Goal: Transaction & Acquisition: Purchase product/service

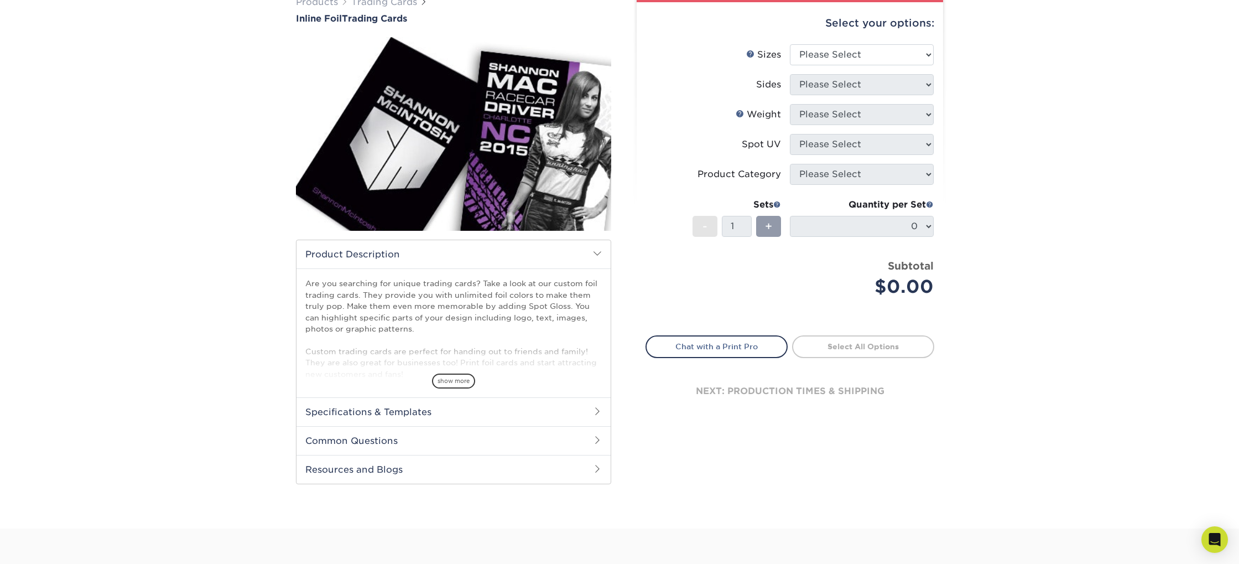
scroll to position [48, 0]
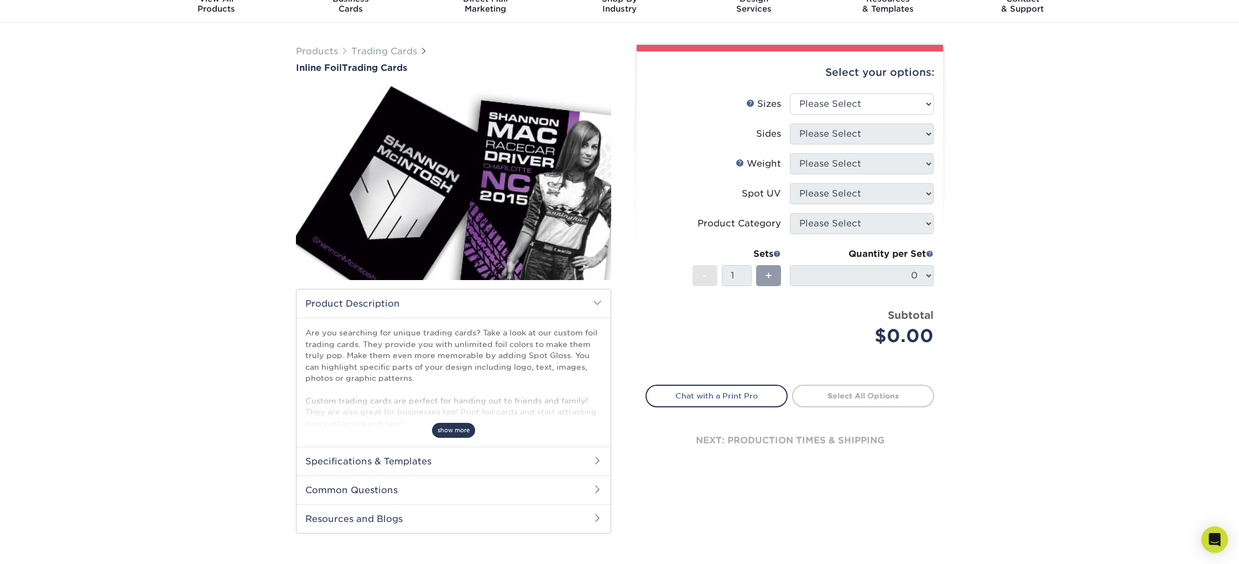
click at [462, 434] on span "show more" at bounding box center [453, 430] width 43 height 15
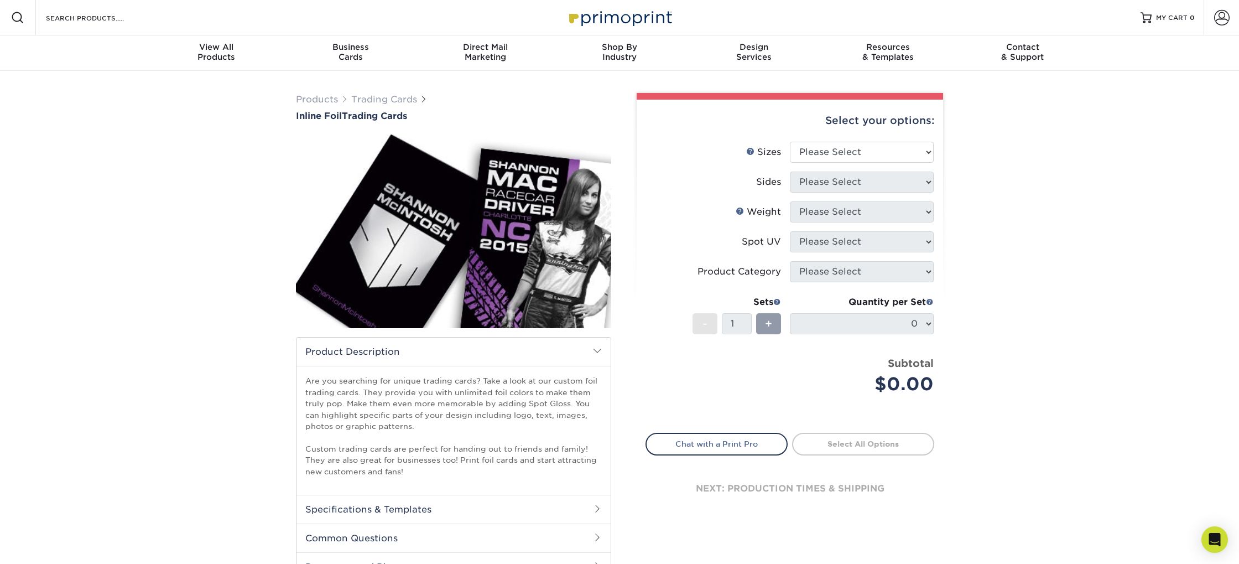
click at [1071, 234] on div "Products Trading Cards Inline Foil Trading Cards show more Templates /" at bounding box center [619, 348] width 1239 height 555
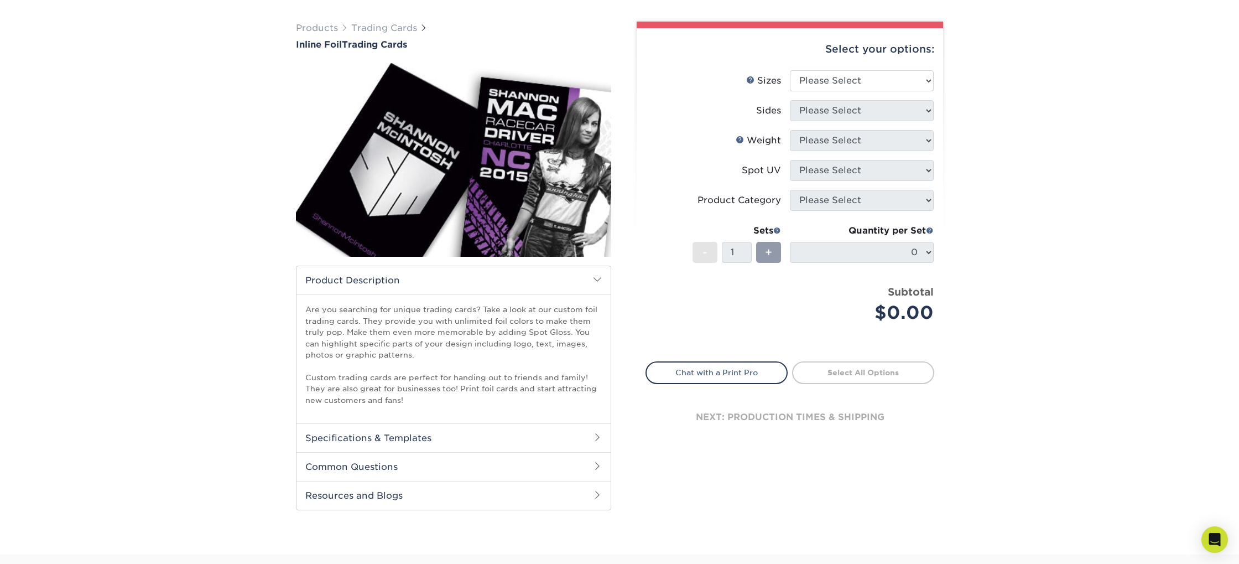
scroll to position [69, 0]
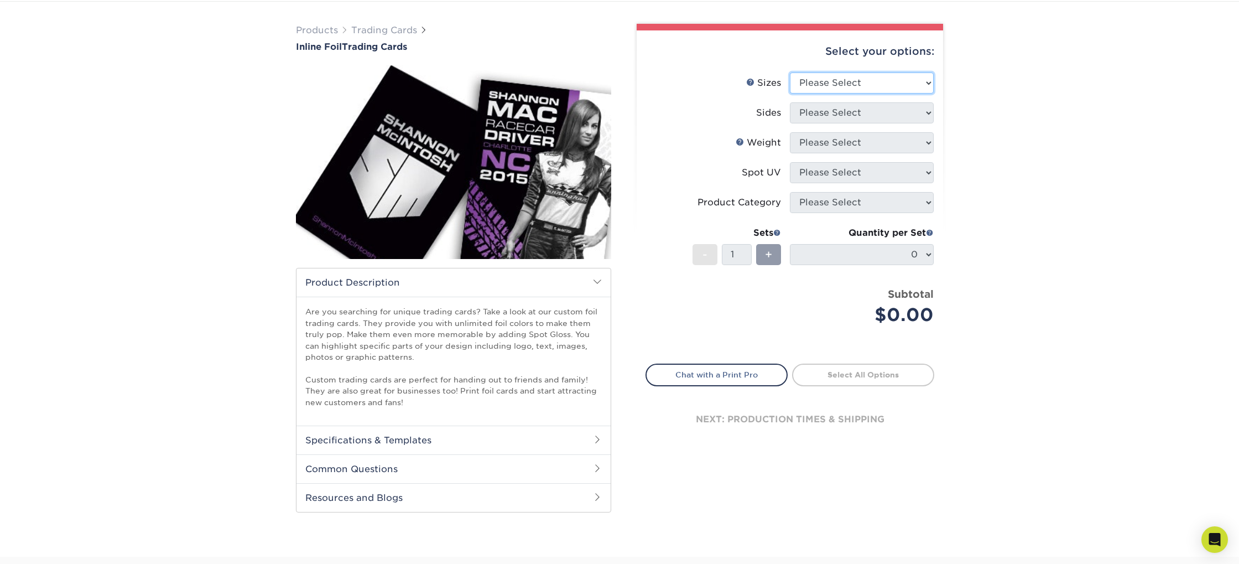
click at [860, 80] on select "Please Select 2.5" x 3.5"" at bounding box center [862, 82] width 144 height 21
select select "2.50x3.50"
click at [790, 72] on select "Please Select 2.5" x 3.5"" at bounding box center [862, 82] width 144 height 21
click at [859, 109] on select "Please Select Print Both Sides - Foil Back Only Print Both Sides - Foil Both Si…" at bounding box center [862, 112] width 144 height 21
select select "34527644-b4fd-4ffb-9092-1318eefcd9d9"
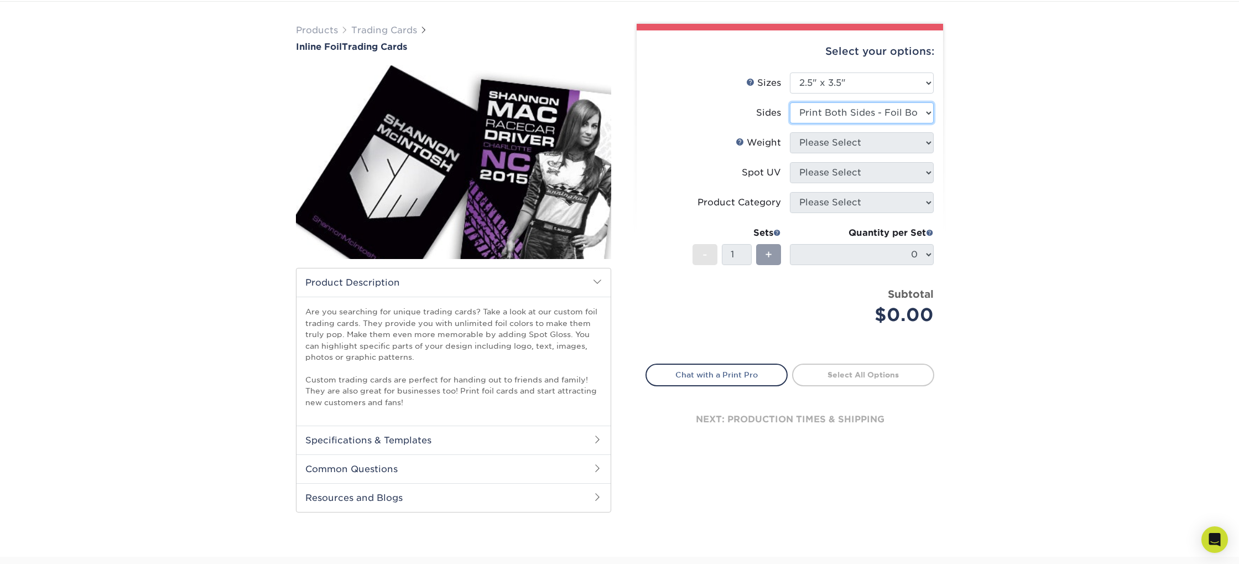
click at [790, 102] on select "Please Select Print Both Sides - Foil Back Only Print Both Sides - Foil Both Si…" at bounding box center [862, 112] width 144 height 21
click at [906, 139] on select "Please Select 16PT" at bounding box center [862, 142] width 144 height 21
select select "16PT"
click at [790, 132] on select "Please Select 16PT" at bounding box center [862, 142] width 144 height 21
click at [897, 174] on select "Please Select No Spot UV Front and Back (Both Sides) Front Only Back Only" at bounding box center [862, 172] width 144 height 21
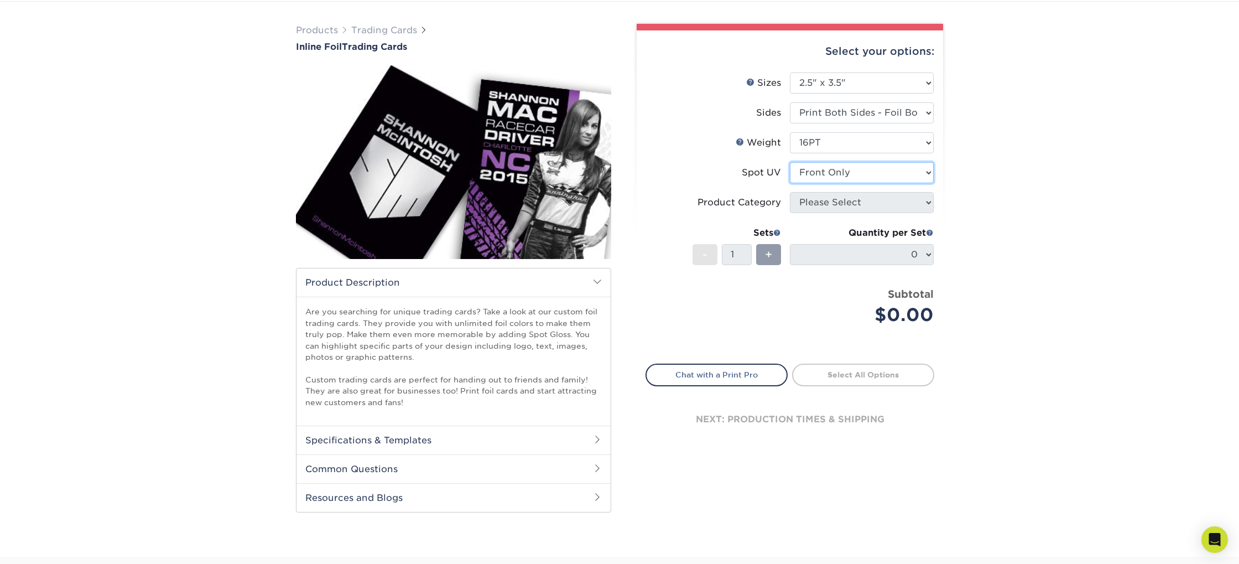
click at [790, 162] on select "Please Select No Spot UV Front and Back (Both Sides) Front Only Back Only" at bounding box center [862, 172] width 144 height 21
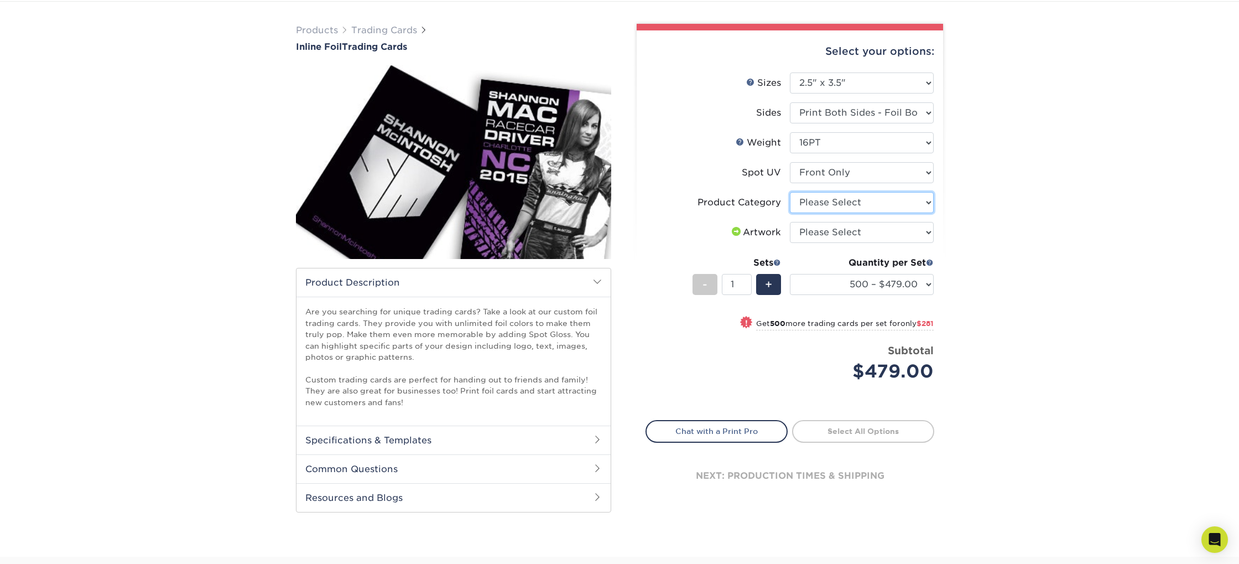
click at [888, 205] on select "Please Select Trading Cards" at bounding box center [862, 202] width 144 height 21
click at [925, 283] on select "500 – $479.00 1000 – $760.00 2500 – $1104.00 5000 – $1565.00" at bounding box center [862, 284] width 144 height 21
click at [896, 171] on select "Please Select No Spot UV Front and Back (Both Sides) Front Only Back Only" at bounding box center [862, 172] width 144 height 21
select select "3"
click at [790, 162] on select "Please Select No Spot UV Front and Back (Both Sides) Front Only Back Only" at bounding box center [862, 172] width 144 height 21
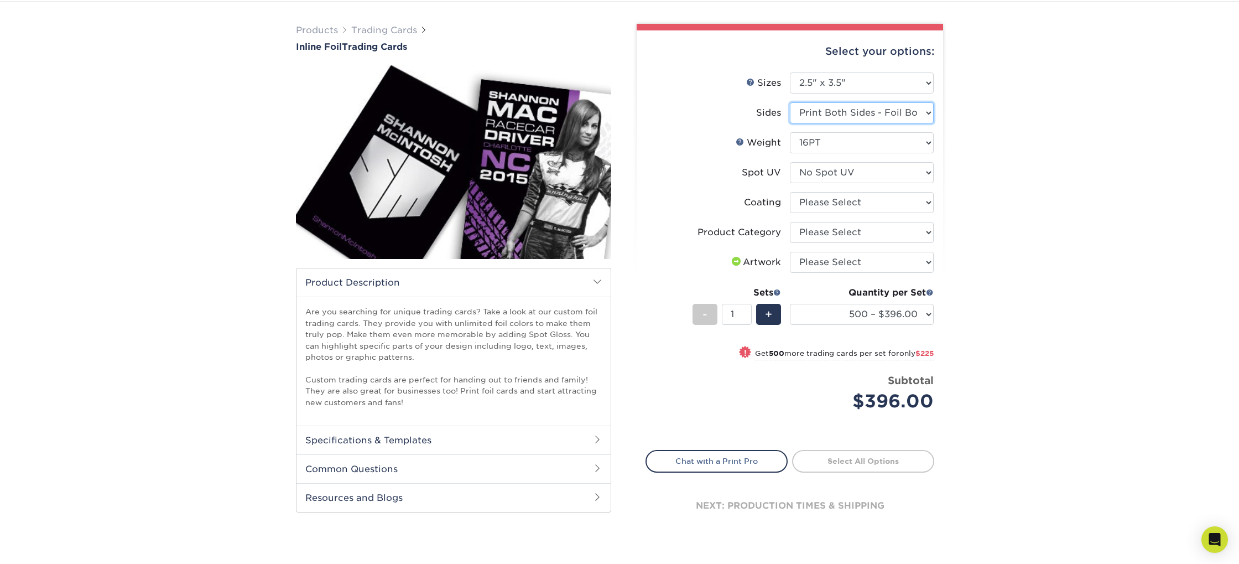
click at [866, 109] on select "Please Select Print Both Sides - Foil Back Only Print Both Sides - Foil Both Si…" at bounding box center [862, 112] width 144 height 21
select select "e9e9dfb3-fba1-4d60-972c-fd9ca5904d33"
click at [790, 102] on select "Please Select Print Both Sides - Foil Back Only Print Both Sides - Foil Both Si…" at bounding box center [862, 112] width 144 height 21
select select
select select "-1"
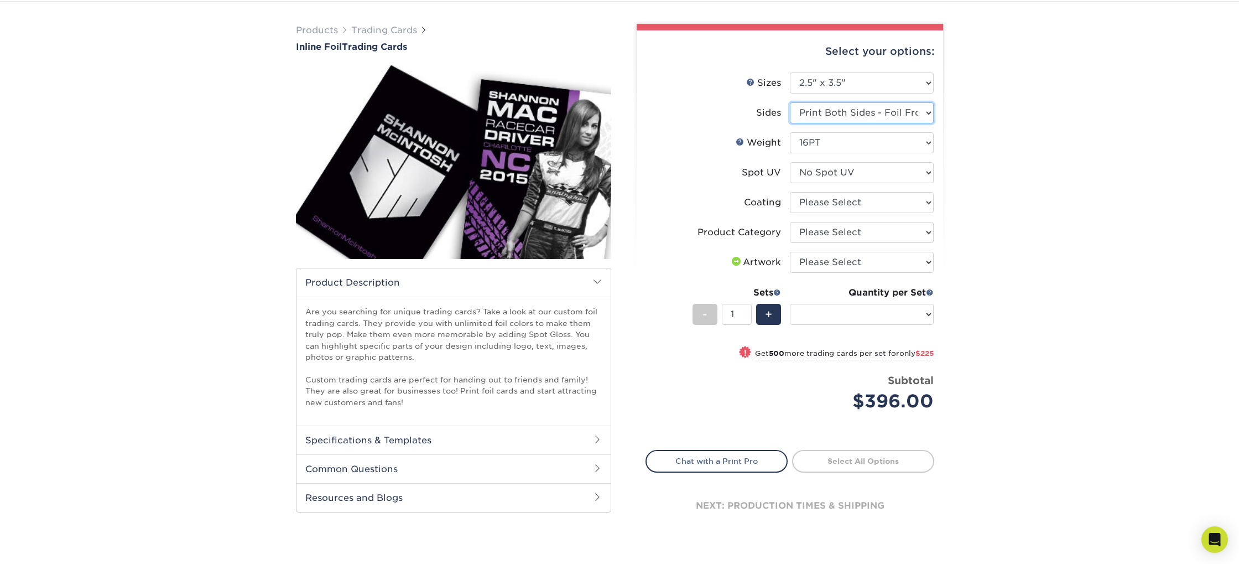
select select "-1"
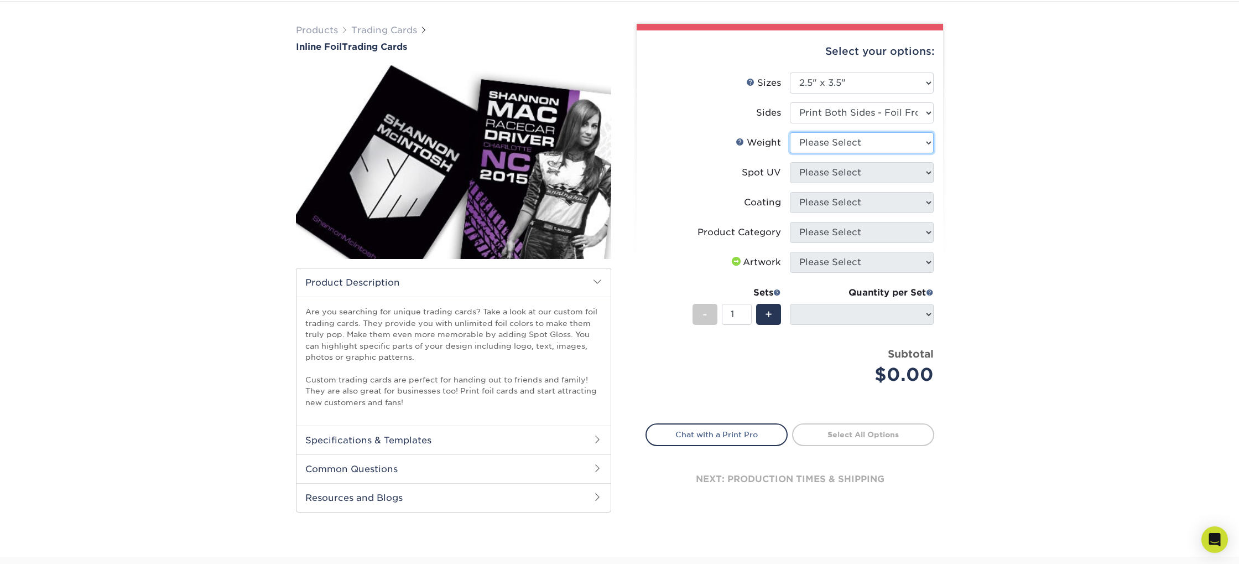
click at [856, 141] on select "Please Select 16PT" at bounding box center [862, 142] width 144 height 21
select select "16PT"
click at [790, 132] on select "Please Select 16PT" at bounding box center [862, 142] width 144 height 21
select select
click at [853, 171] on select "Please Select No Spot UV Front and Back (Both Sides) Front Only Back Only" at bounding box center [862, 172] width 144 height 21
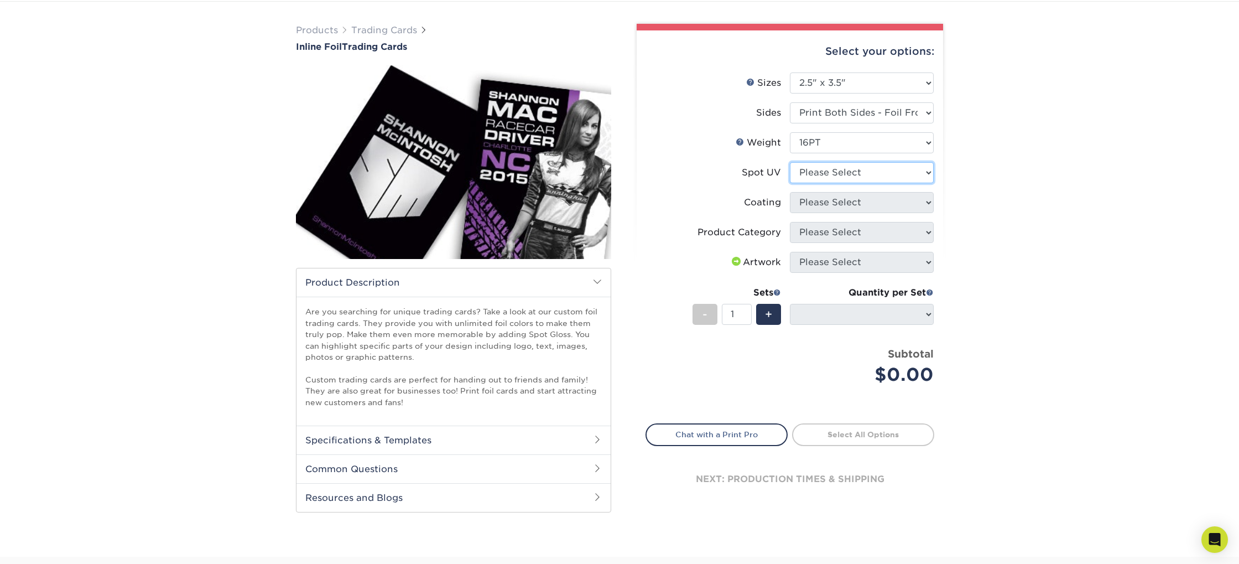
select select "3"
click at [790, 162] on select "Please Select No Spot UV Front and Back (Both Sides) Front Only Back Only" at bounding box center [862, 172] width 144 height 21
select select "-1"
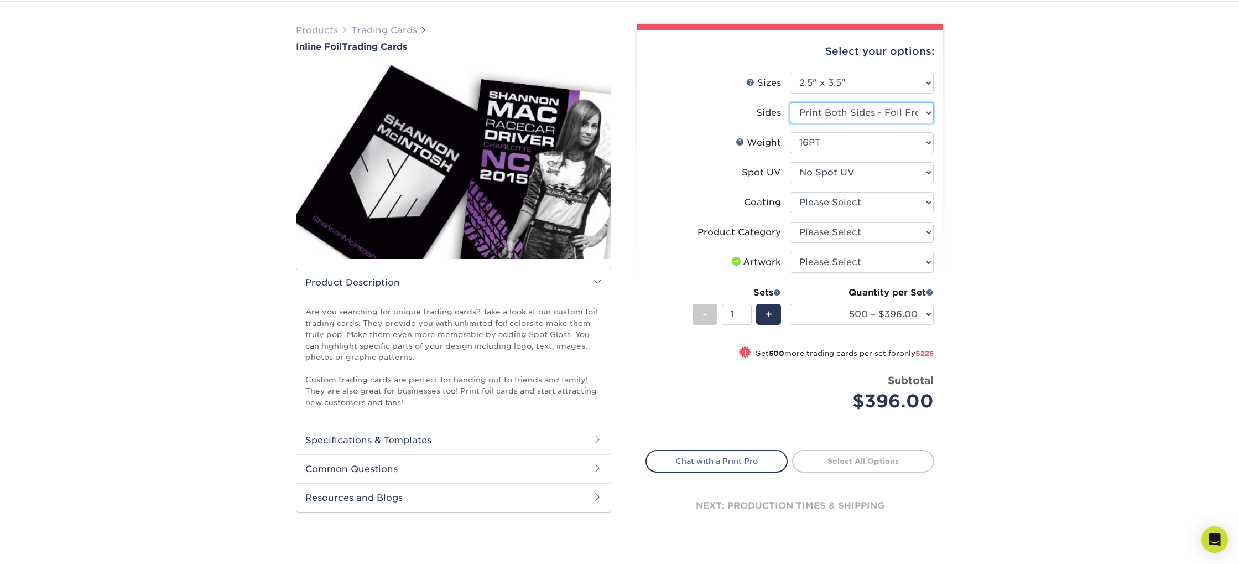
click at [863, 113] on select "Please Select Print Both Sides - Foil Back Only Print Both Sides - Foil Both Si…" at bounding box center [862, 112] width 144 height 21
select select "34527644-b4fd-4ffb-9092-1318eefcd9d9"
click at [790, 102] on select "Please Select Print Both Sides - Foil Back Only Print Both Sides - Foil Both Si…" at bounding box center [862, 112] width 144 height 21
select select
select select "-1"
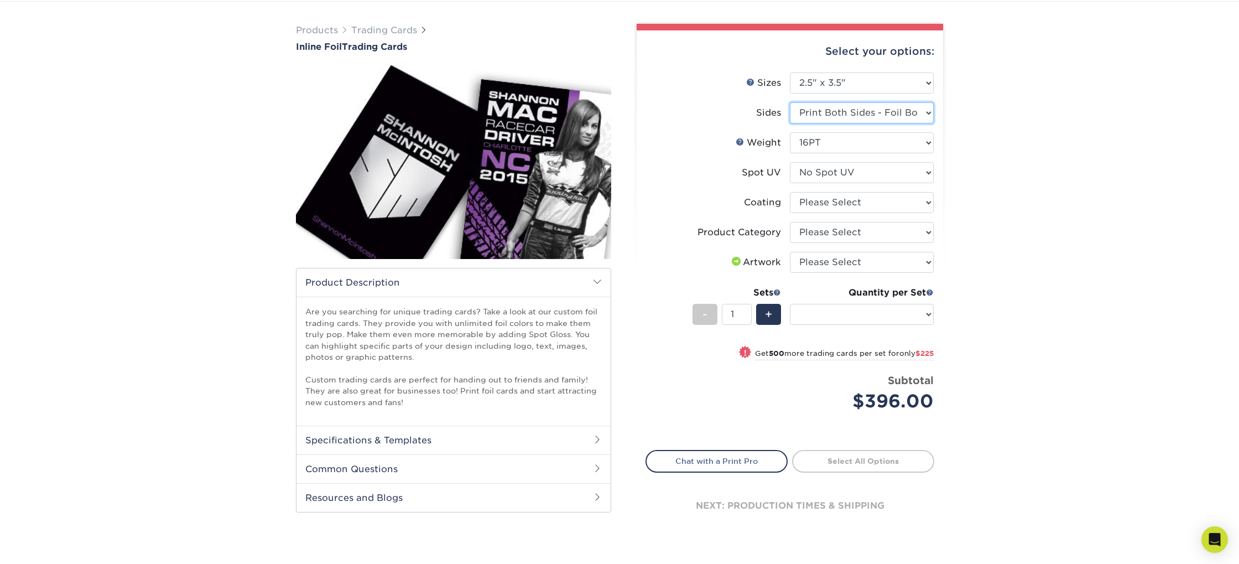
select select "-1"
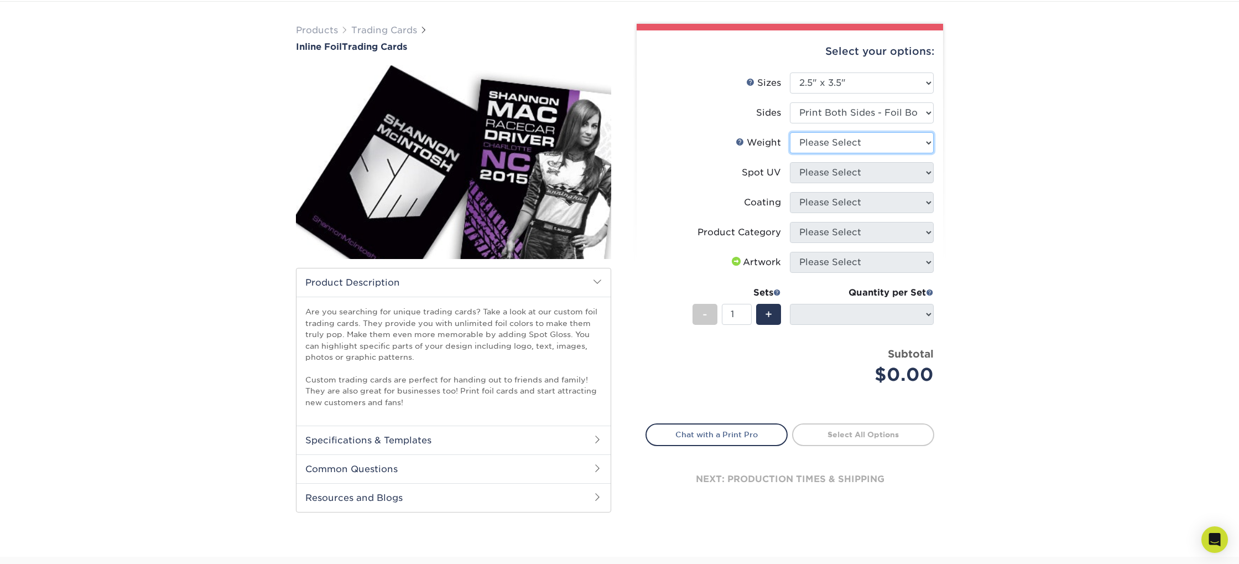
click at [866, 136] on select "Please Select 16PT" at bounding box center [862, 142] width 144 height 21
click at [844, 143] on select "Please Select 16PT" at bounding box center [862, 142] width 144 height 21
select select "16PT"
click at [790, 132] on select "Please Select 16PT" at bounding box center [862, 142] width 144 height 21
select select
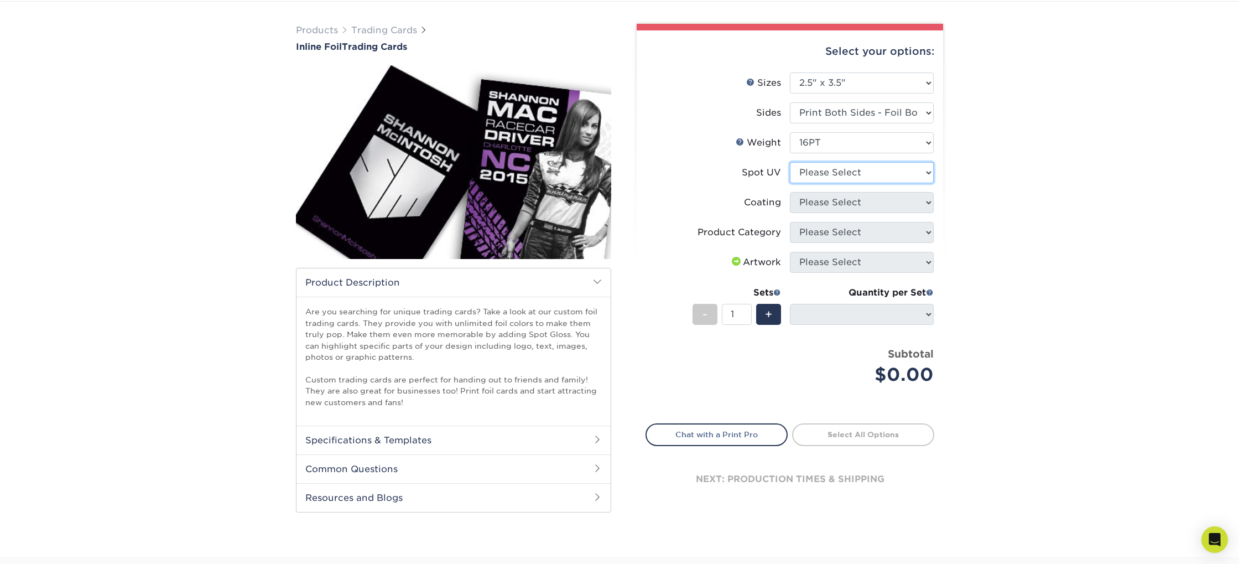
click at [840, 173] on select "Please Select No Spot UV Front and Back (Both Sides) Front Only Back Only" at bounding box center [862, 172] width 144 height 21
select select "3"
click at [790, 162] on select "Please Select No Spot UV Front and Back (Both Sides) Front Only Back Only" at bounding box center [862, 172] width 144 height 21
select select "-1"
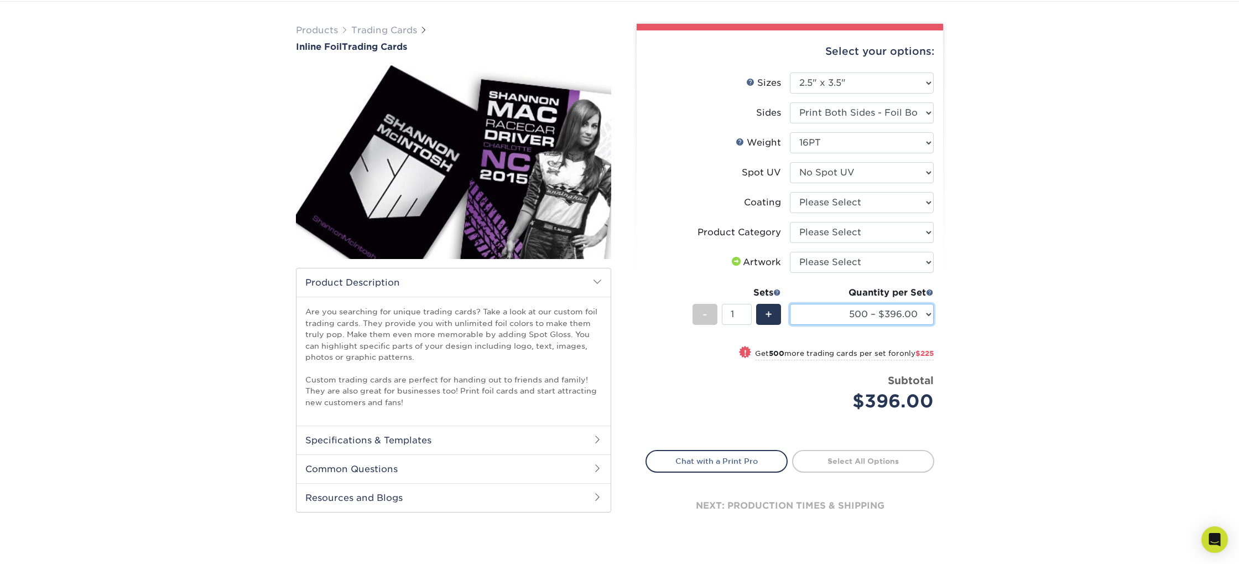
click at [920, 310] on select "500 – $396.00 1000 – $621.00 2500 – $896.00 5000 – $1262.00" at bounding box center [862, 314] width 144 height 21
click at [533, 440] on h2 "Specifications & Templates" at bounding box center [453, 439] width 314 height 29
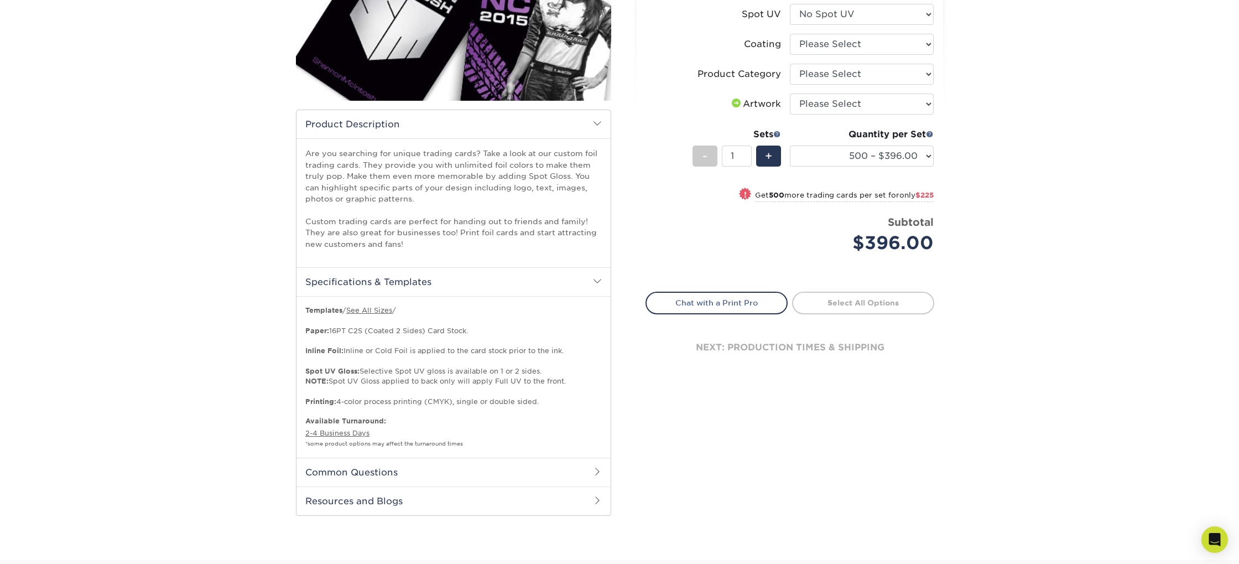
scroll to position [244, 0]
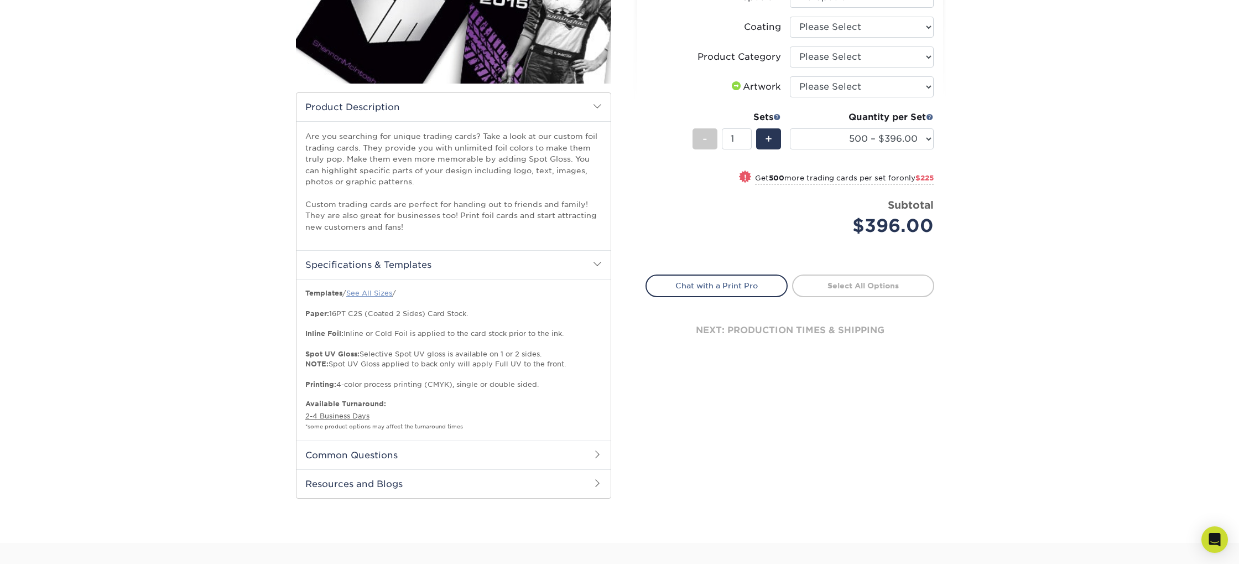
click at [375, 296] on link "See All Sizes" at bounding box center [369, 293] width 46 height 8
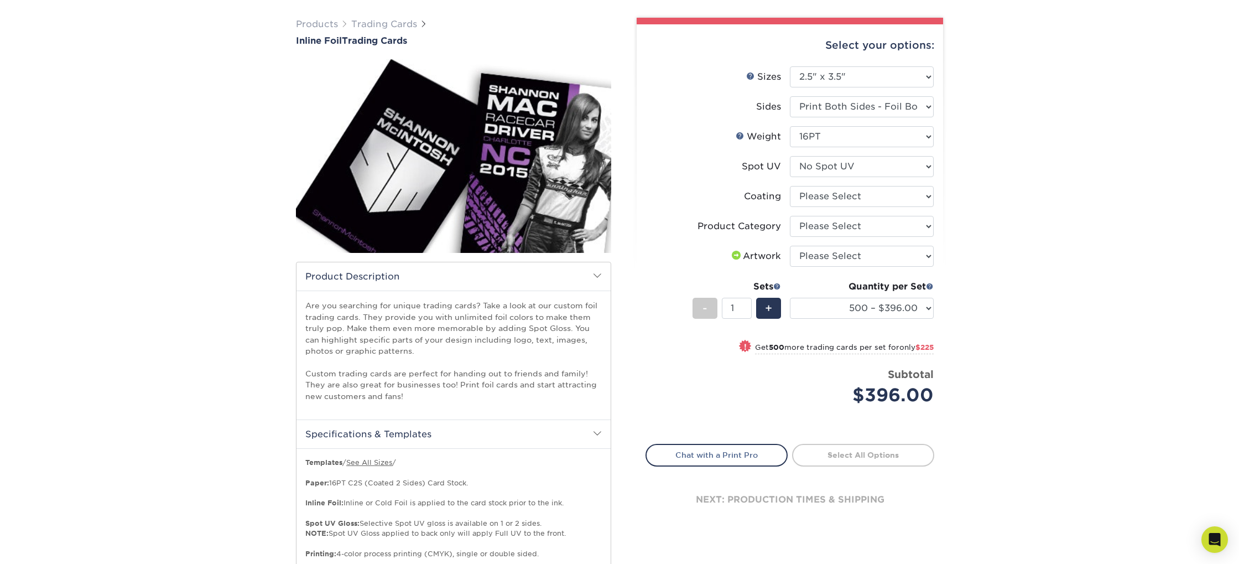
scroll to position [0, 0]
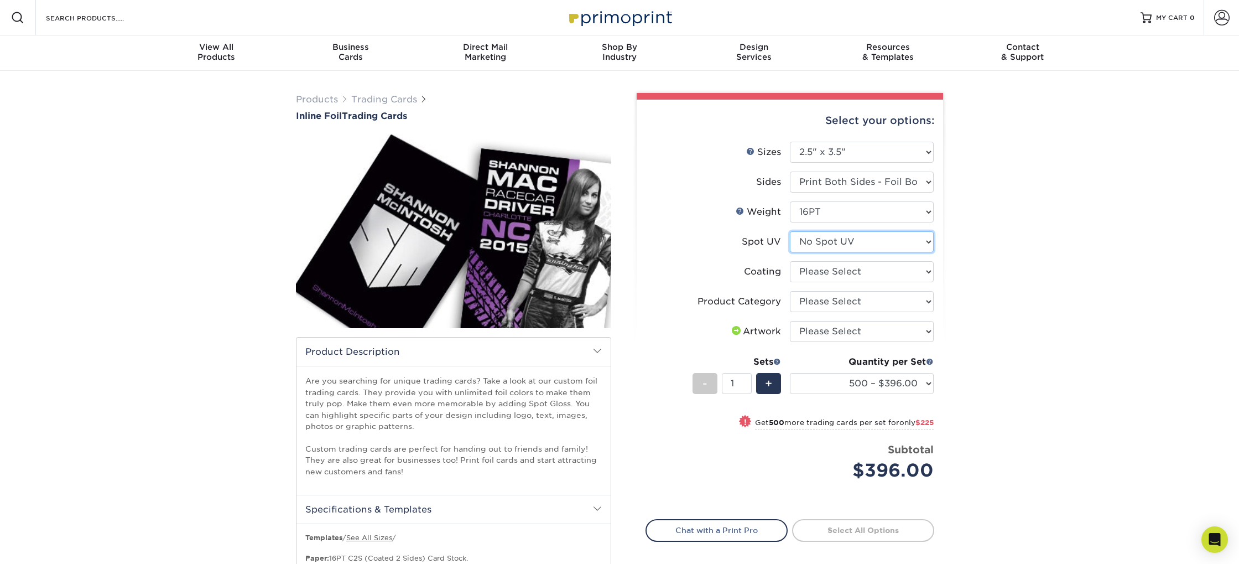
click at [864, 241] on select "Please Select No Spot UV Front and Back (Both Sides) Front Only Back Only" at bounding box center [862, 241] width 144 height 21
click at [790, 231] on select "Please Select No Spot UV Front and Back (Both Sides) Front Only Back Only" at bounding box center [862, 241] width 144 height 21
click at [857, 280] on select at bounding box center [862, 271] width 144 height 21
select select "3e7618de-abca-4bda-9f97-8b9129e913d8"
click at [790, 261] on select at bounding box center [862, 271] width 144 height 21
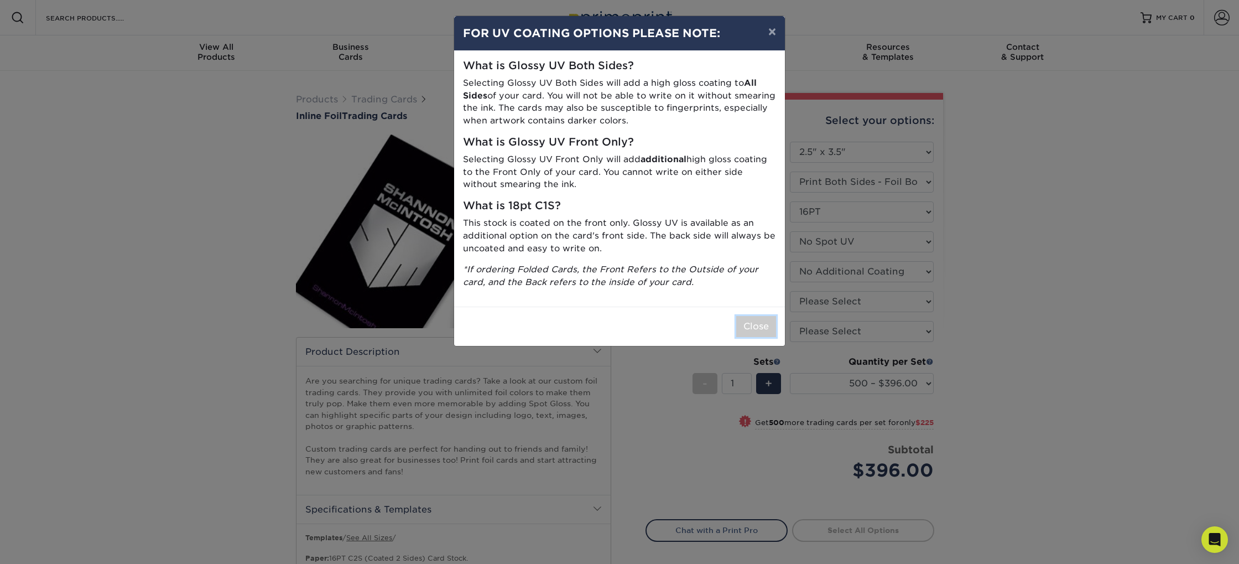
click at [764, 324] on button "Close" at bounding box center [756, 326] width 40 height 21
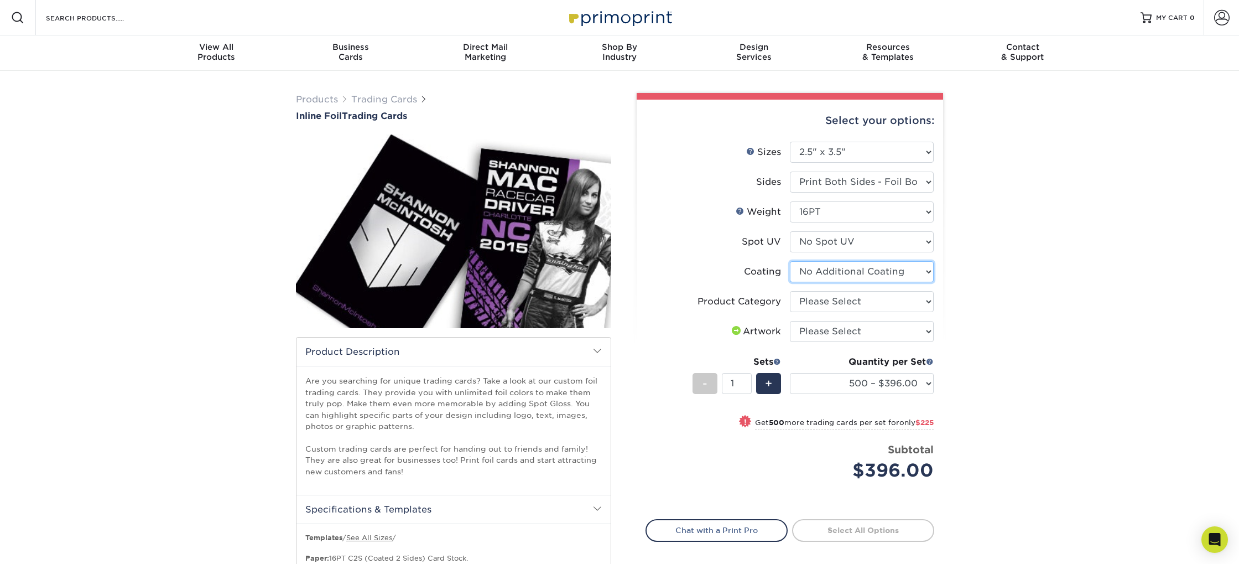
click at [870, 269] on select at bounding box center [862, 271] width 144 height 21
click at [877, 304] on select "Please Select Trading Cards" at bounding box center [862, 301] width 144 height 21
select select "c2f9bce9-36c2-409d-b101-c29d9d031e18"
click at [790, 291] on select "Please Select Trading Cards" at bounding box center [862, 301] width 144 height 21
click at [870, 331] on select "Please Select I will upload files I need a design - $100" at bounding box center [862, 331] width 144 height 21
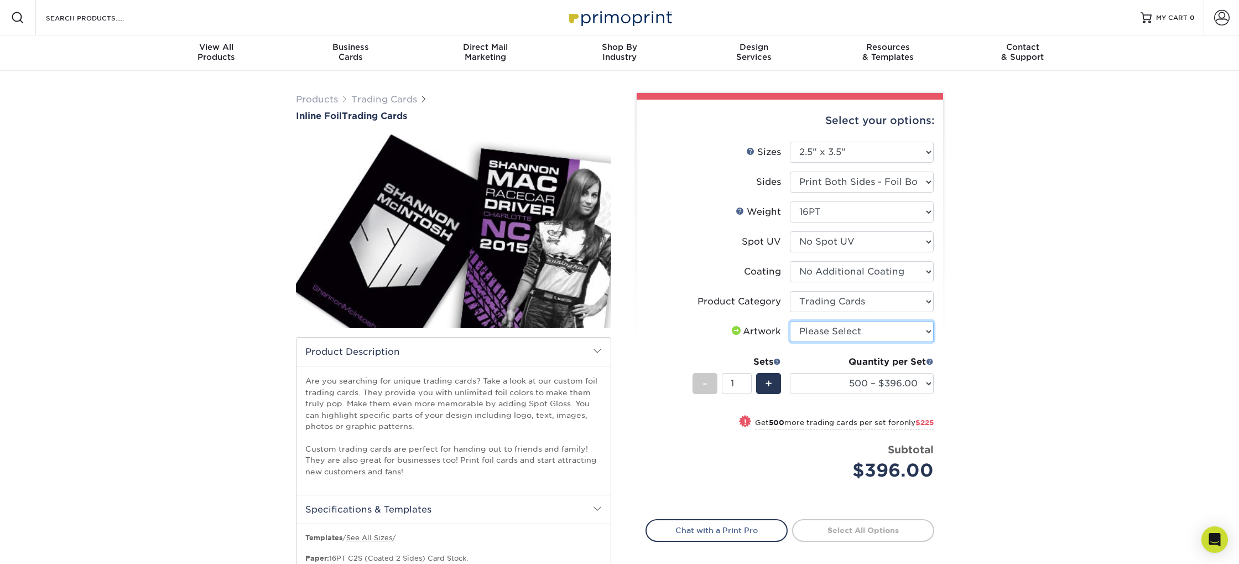
select select "upload"
click at [790, 321] on select "Please Select I will upload files I need a design - $100" at bounding box center [862, 331] width 144 height 21
click at [966, 372] on div "Products Trading Cards Inline Foil Trading Cards show more Templates /" at bounding box center [619, 429] width 1239 height 716
click at [778, 388] on div "+" at bounding box center [768, 383] width 25 height 21
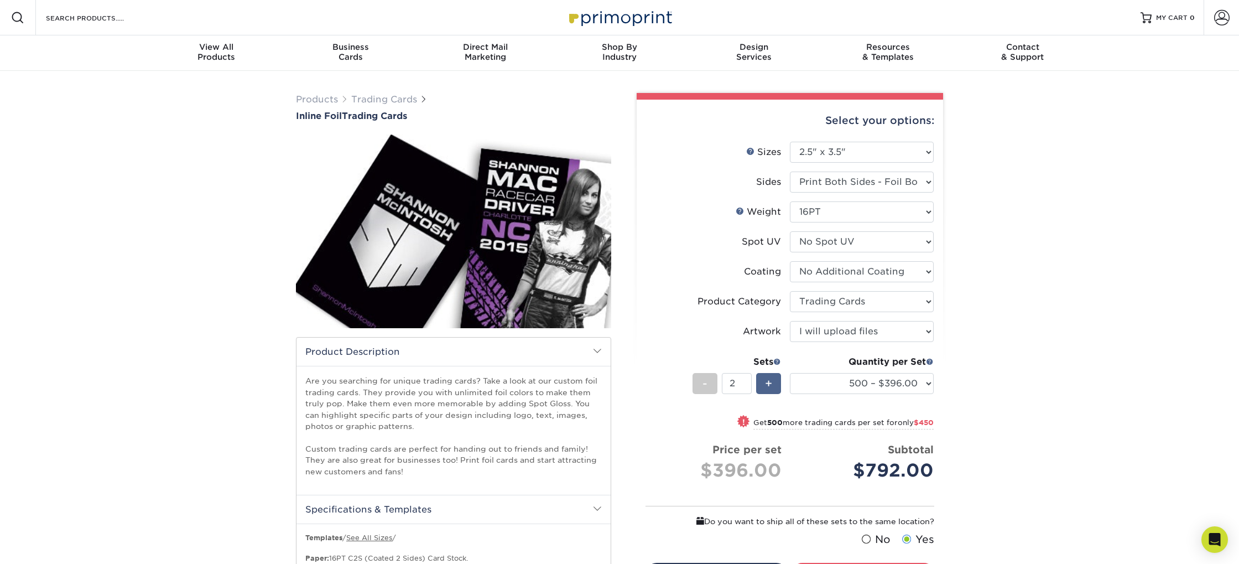
click at [778, 388] on div "+" at bounding box center [768, 383] width 25 height 21
click at [777, 388] on div "+" at bounding box center [768, 383] width 25 height 21
click at [776, 388] on div "+" at bounding box center [768, 383] width 25 height 21
click at [775, 387] on div "+" at bounding box center [768, 383] width 25 height 21
type input "6"
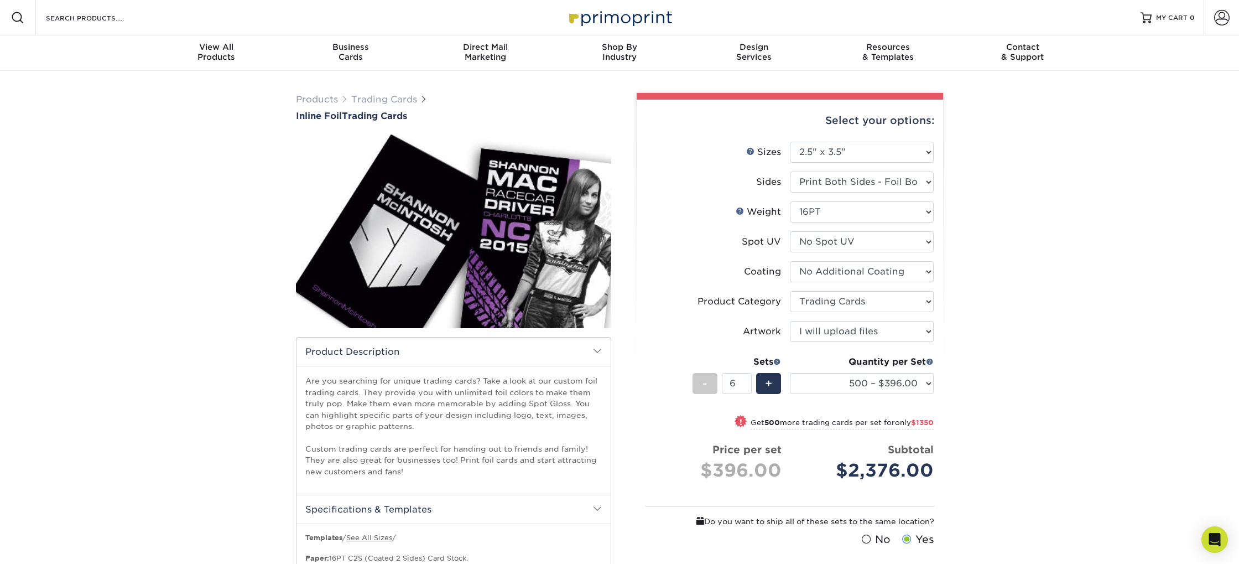
click at [969, 448] on div "Products Trading Cards Inline Foil Trading Cards show more Templates /" at bounding box center [619, 429] width 1239 height 716
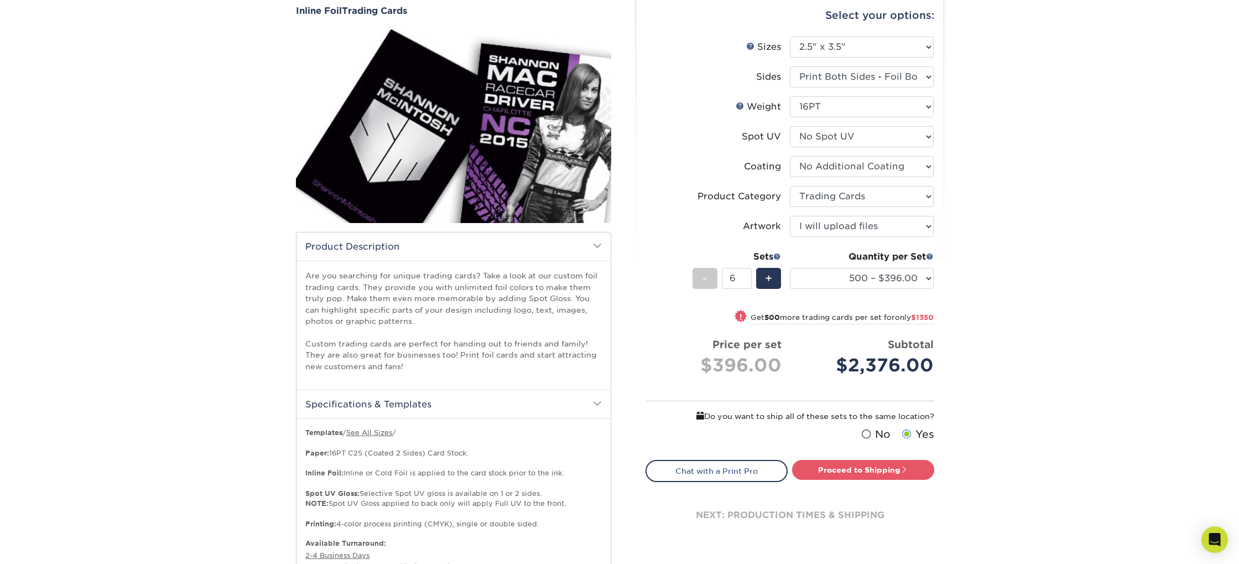
scroll to position [103, 0]
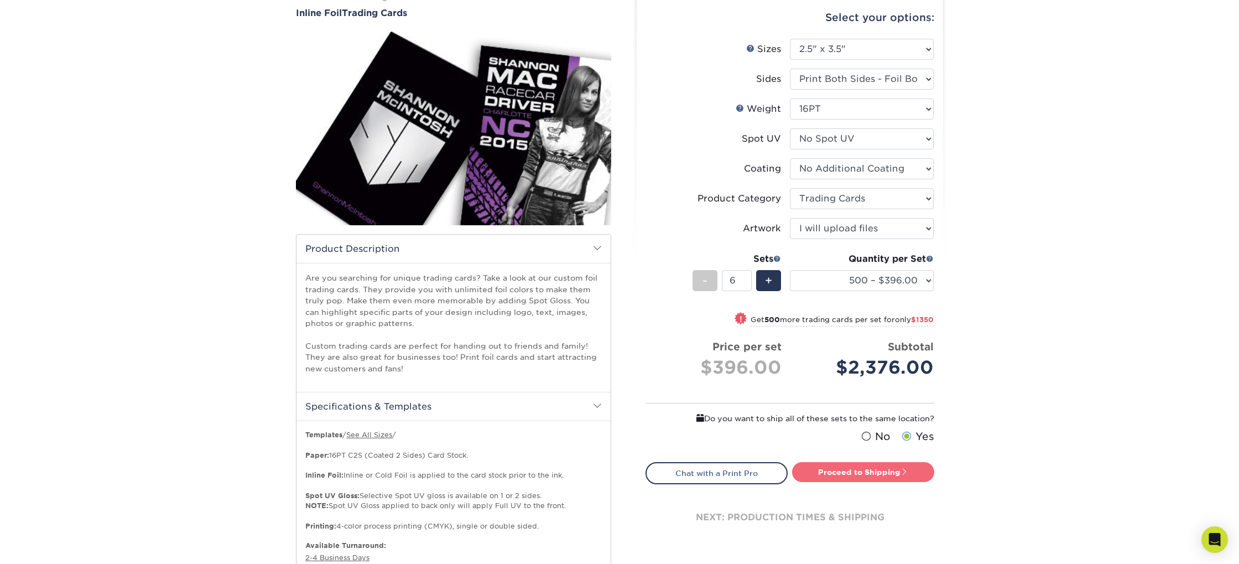
click at [899, 473] on link "Proceed to Shipping" at bounding box center [863, 472] width 142 height 20
type input "Set 1"
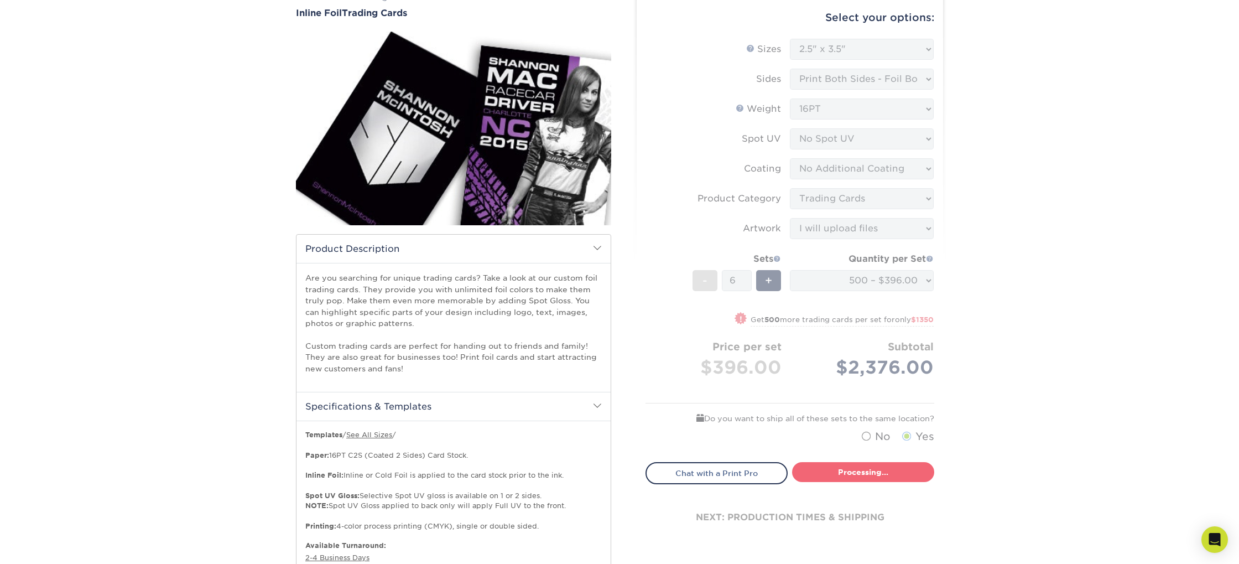
select select "f944bdad-446f-423f-8124-1964ec1f2e55"
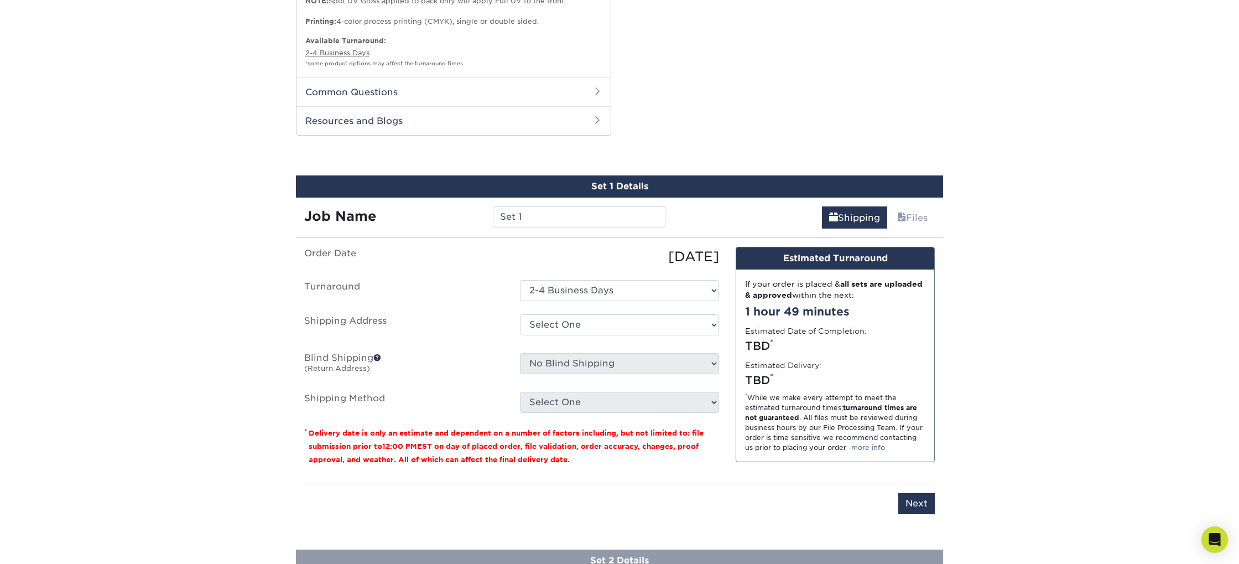
scroll to position [689, 0]
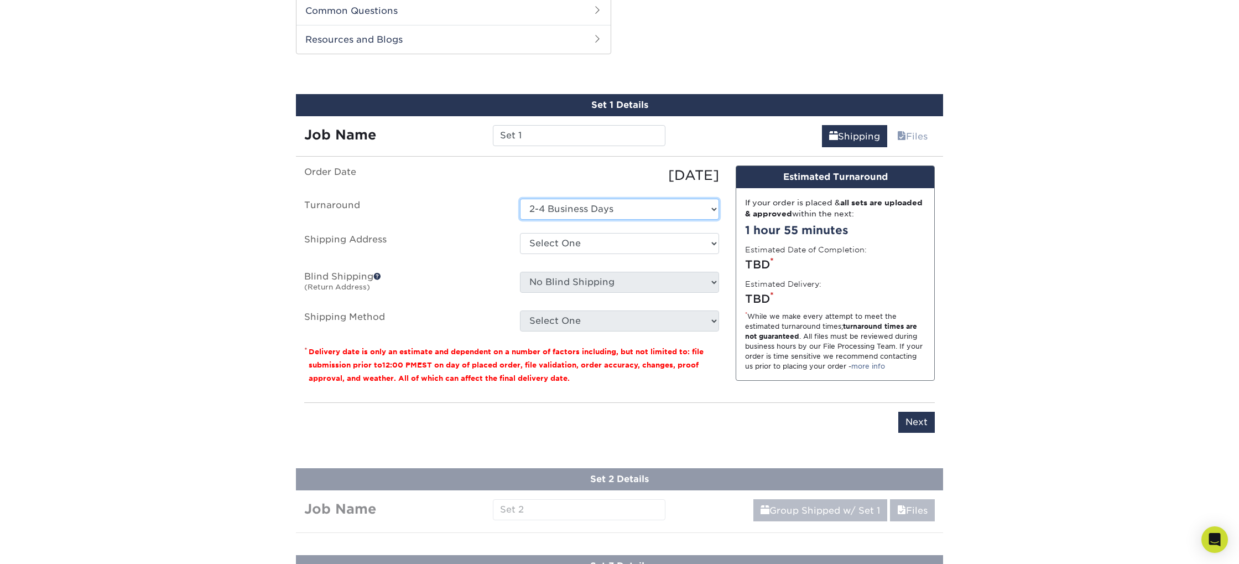
click at [575, 211] on select "Select One 2-4 Business Days" at bounding box center [619, 209] width 199 height 21
click at [520, 199] on select "Select One 2-4 Business Days" at bounding box center [619, 209] width 199 height 21
click at [586, 242] on select "Select One + Add New Address - Login" at bounding box center [619, 243] width 199 height 21
select select "newaddress"
click at [520, 233] on select "Select One + Add New Address - Login" at bounding box center [619, 243] width 199 height 21
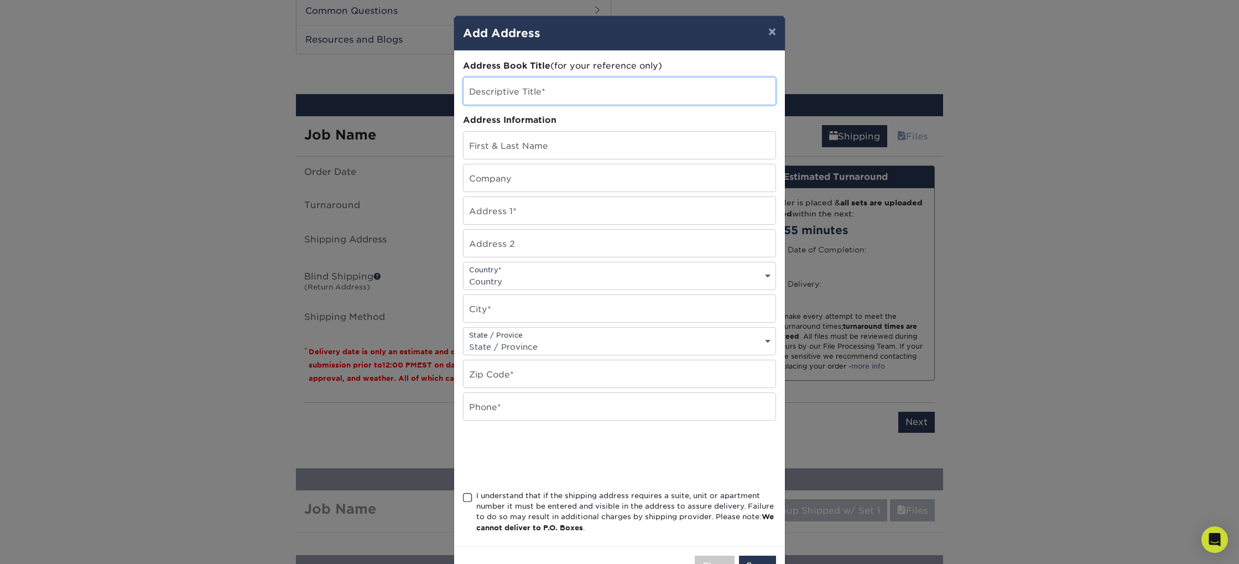
click at [556, 95] on input "text" at bounding box center [619, 90] width 312 height 27
click at [531, 97] on input "[GEOGRAPHIC_DATA]" at bounding box center [619, 90] width 312 height 27
type input "[GEOGRAPHIC_DATA]"
click at [598, 145] on input "text" at bounding box center [619, 145] width 312 height 27
type input "[PERSON_NAME]"
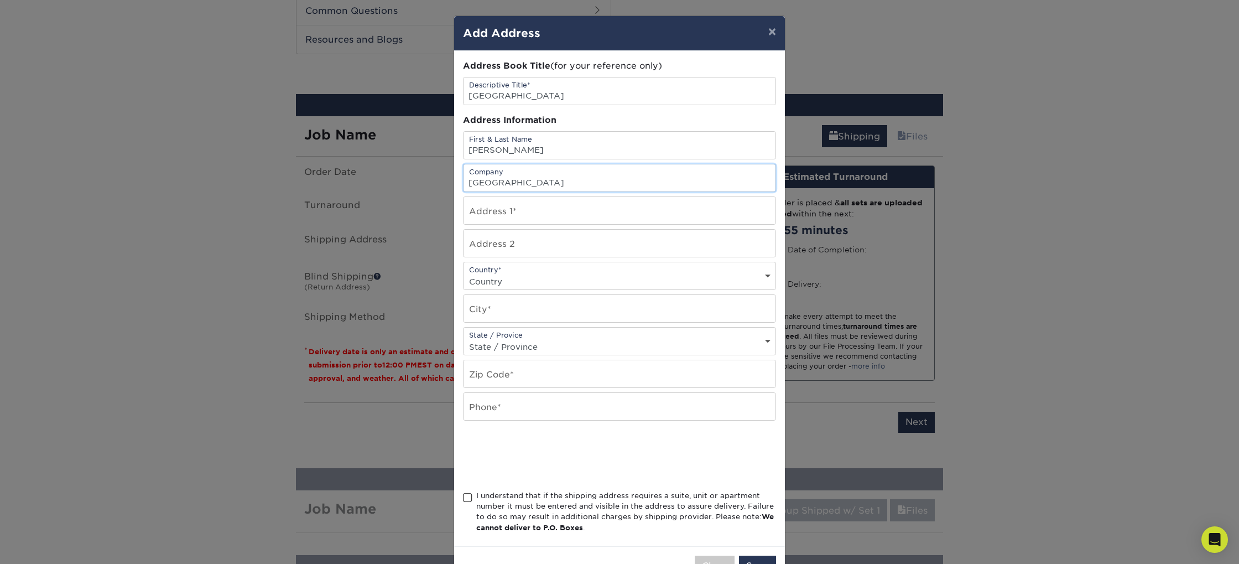
type input "[GEOGRAPHIC_DATA]"
type input "[STREET_ADDRESS][PERSON_NAME]"
select select "US"
type input "Sumter"
select select "SC"
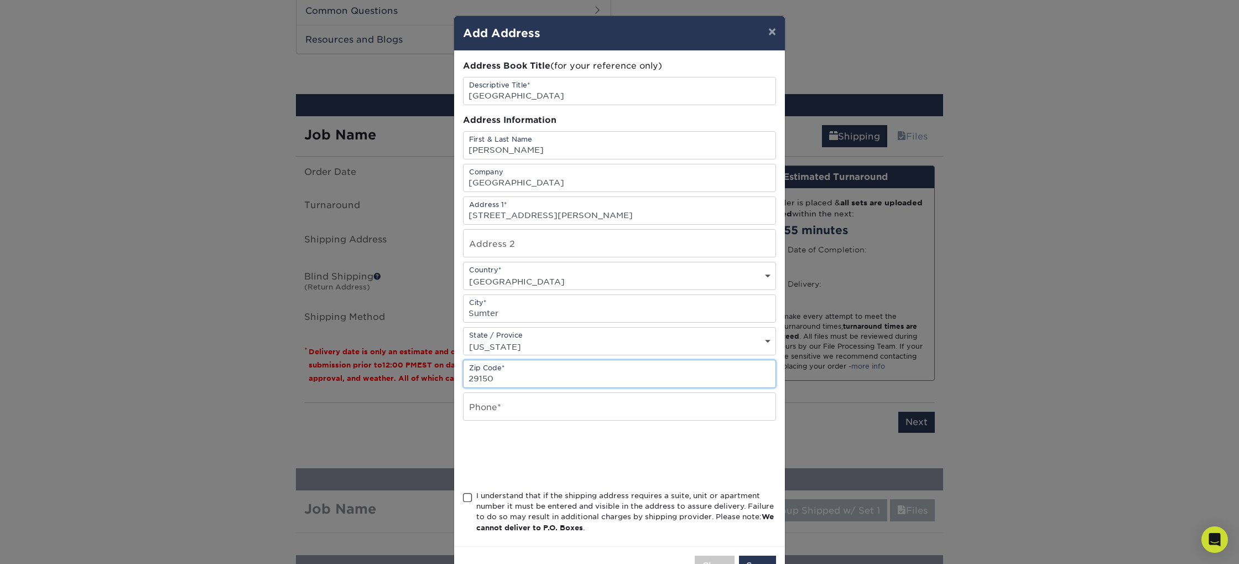
type input "29150"
type input "8037786630"
click at [696, 455] on div at bounding box center [619, 455] width 313 height 43
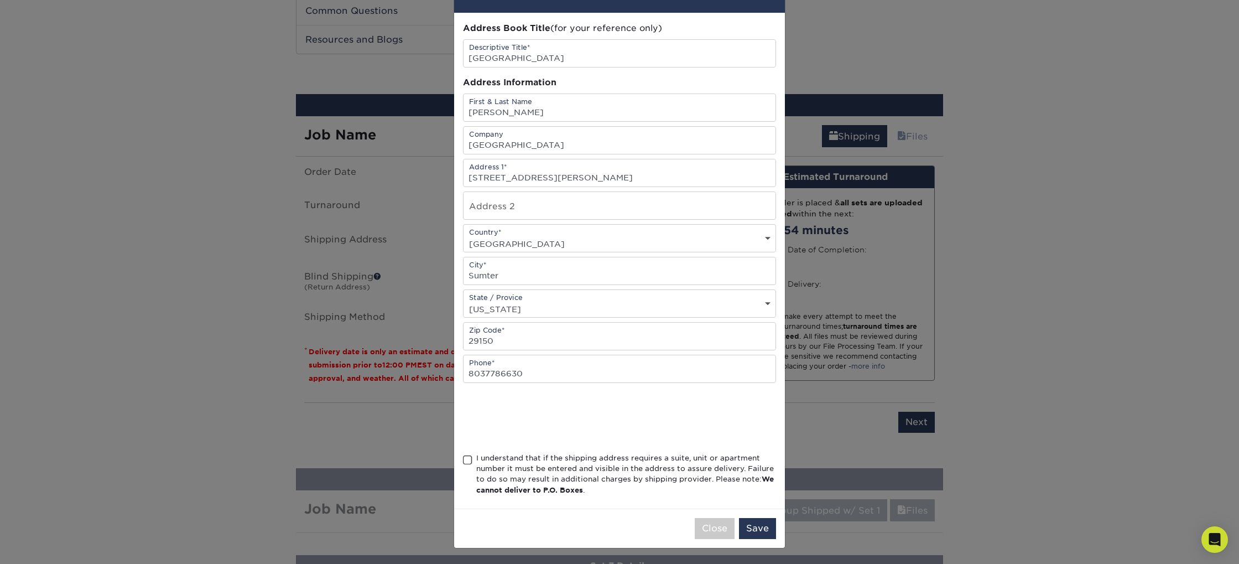
click at [466, 457] on span at bounding box center [467, 460] width 9 height 11
click at [0, 0] on input "I understand that if the shipping address requires a suite, unit or apartment n…" at bounding box center [0, 0] width 0 height 0
click at [745, 526] on button "Save" at bounding box center [757, 528] width 37 height 21
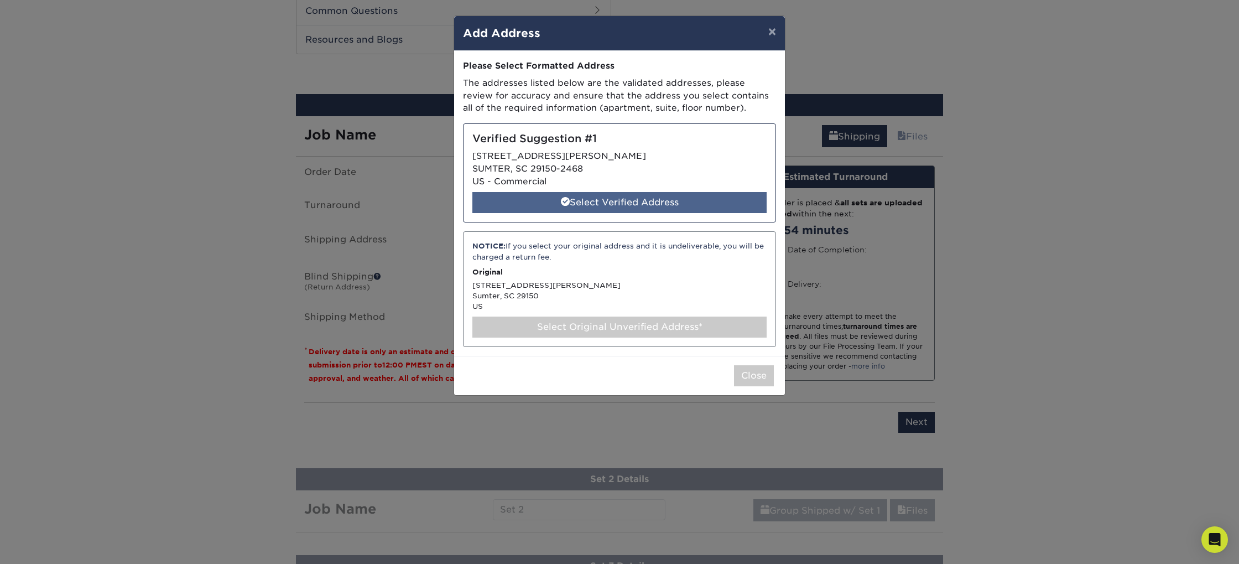
click at [619, 201] on div "Select Verified Address" at bounding box center [619, 202] width 294 height 21
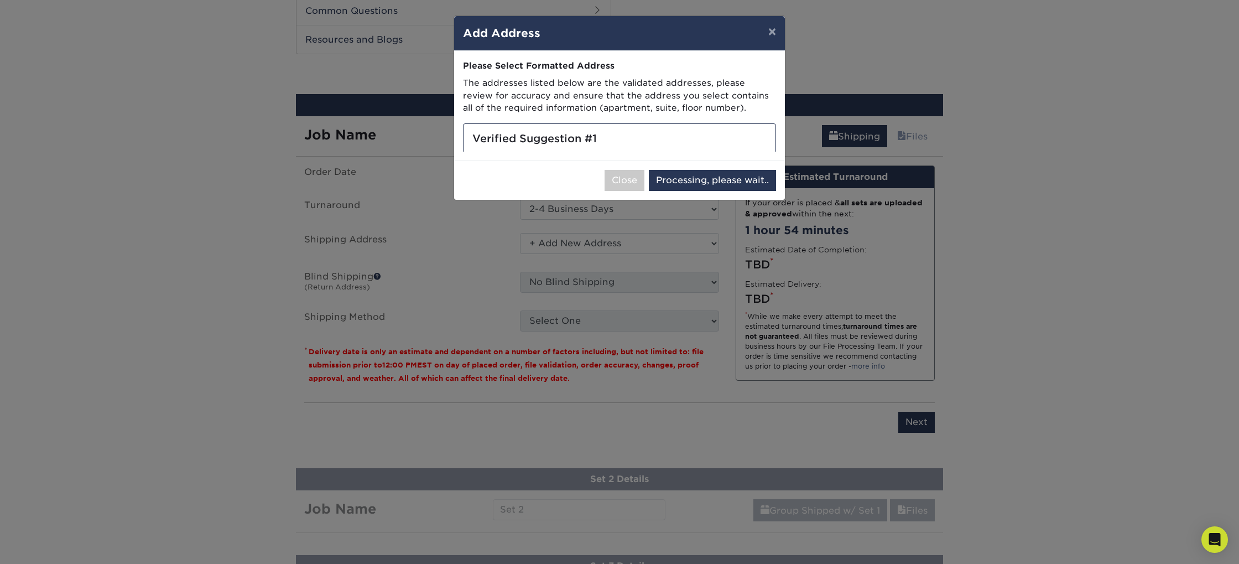
select select "285811"
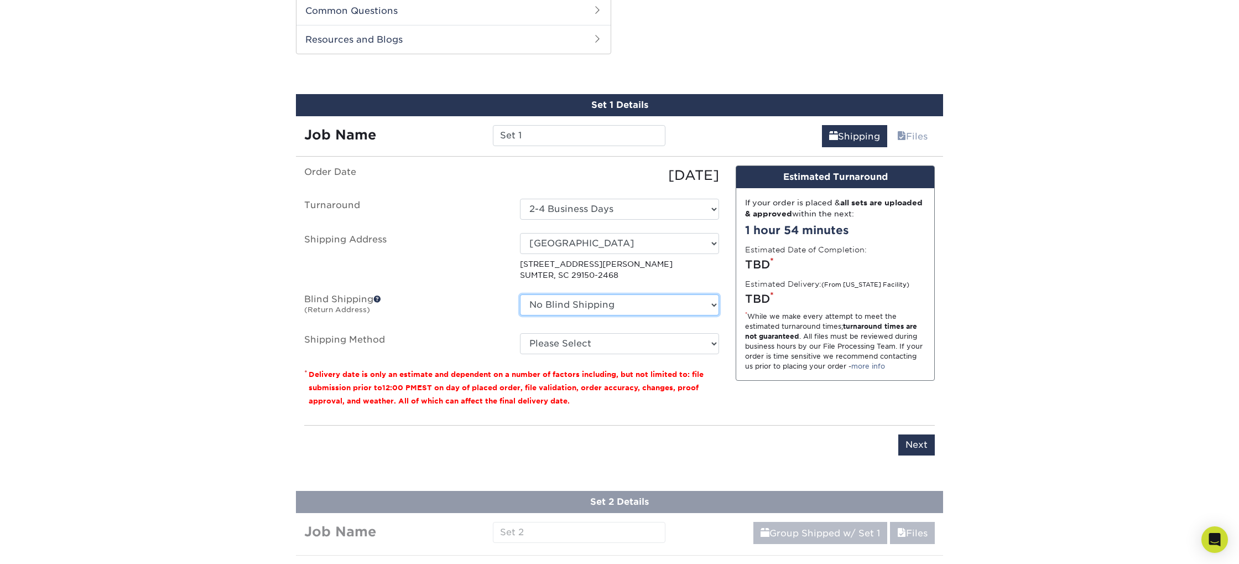
click at [596, 307] on select "No Blind Shipping + Add New Address" at bounding box center [619, 304] width 199 height 21
click at [520, 294] on select "No Blind Shipping + Add New Address" at bounding box center [619, 304] width 199 height 21
click at [606, 346] on select "Please Select Ground Shipping (+$18.86) 3 Day Shipping Service (+$35.07) 2 Day …" at bounding box center [619, 343] width 199 height 21
click at [520, 333] on select "Please Select Ground Shipping (+$18.86) 3 Day Shipping Service (+$35.07) 2 Day …" at bounding box center [619, 343] width 199 height 21
click at [660, 350] on select "Please Select Ground Shipping (+$18.86) 3 Day Shipping Service (+$35.07) 2 Day …" at bounding box center [619, 343] width 199 height 21
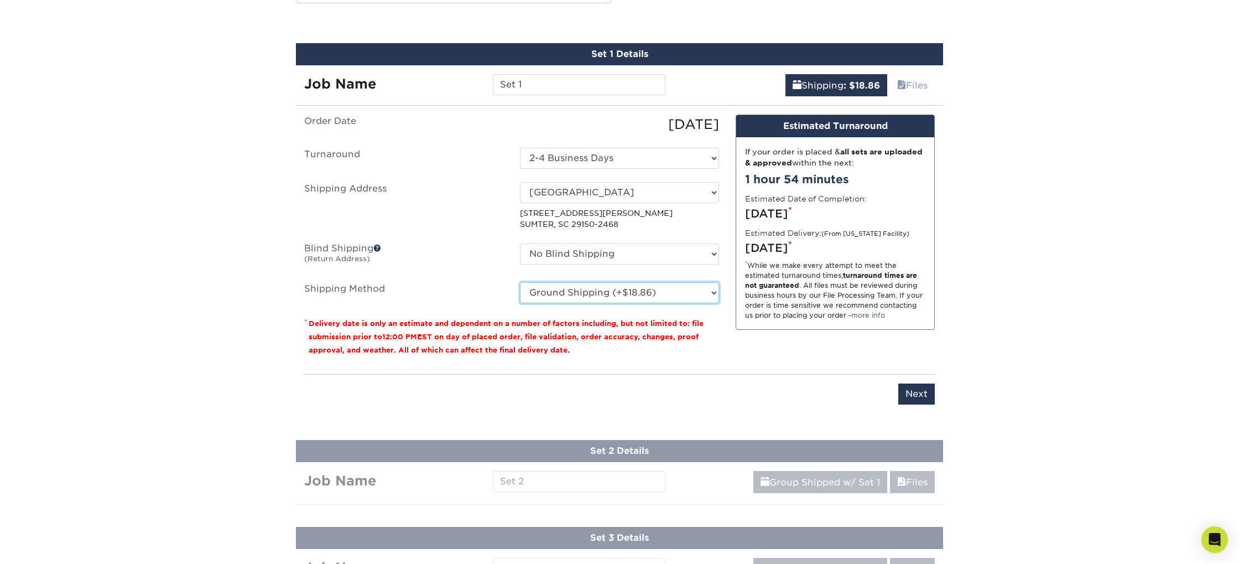
scroll to position [741, 0]
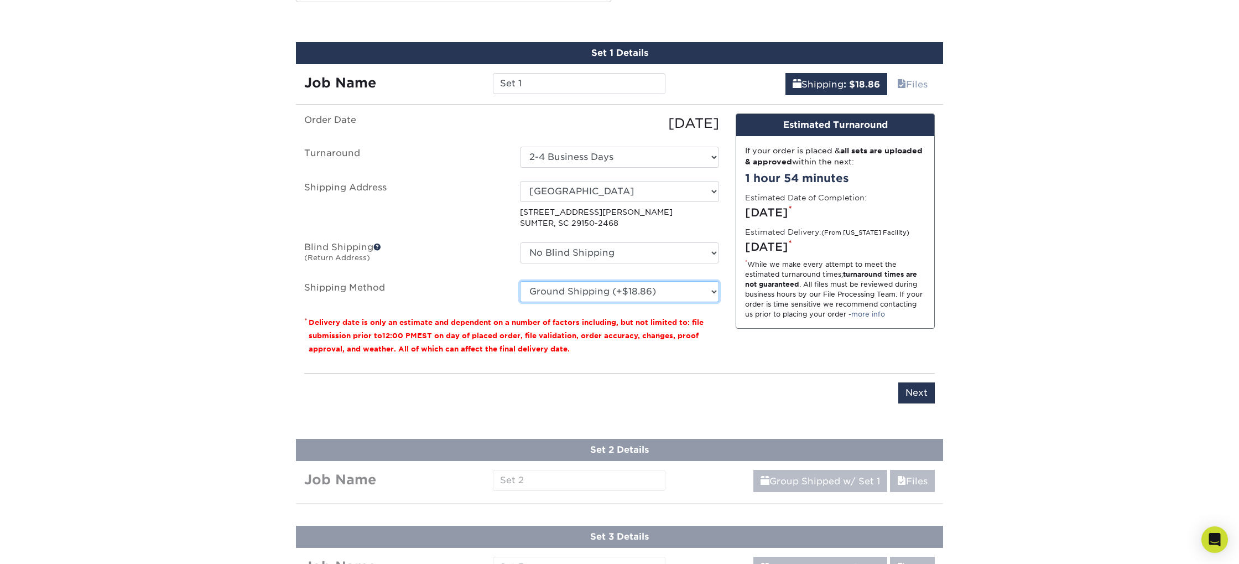
click at [629, 296] on select "Please Select Ground Shipping (+$18.86) 3 Day Shipping Service (+$35.07) 2 Day …" at bounding box center [619, 291] width 199 height 21
select select "12"
click at [520, 281] on select "Please Select Ground Shipping (+$18.86) 3 Day Shipping Service (+$35.07) 2 Day …" at bounding box center [619, 291] width 199 height 21
click at [760, 350] on div "Design Estimated Turnaround If your order is placed & all sets are uploaded & a…" at bounding box center [835, 238] width 216 height 251
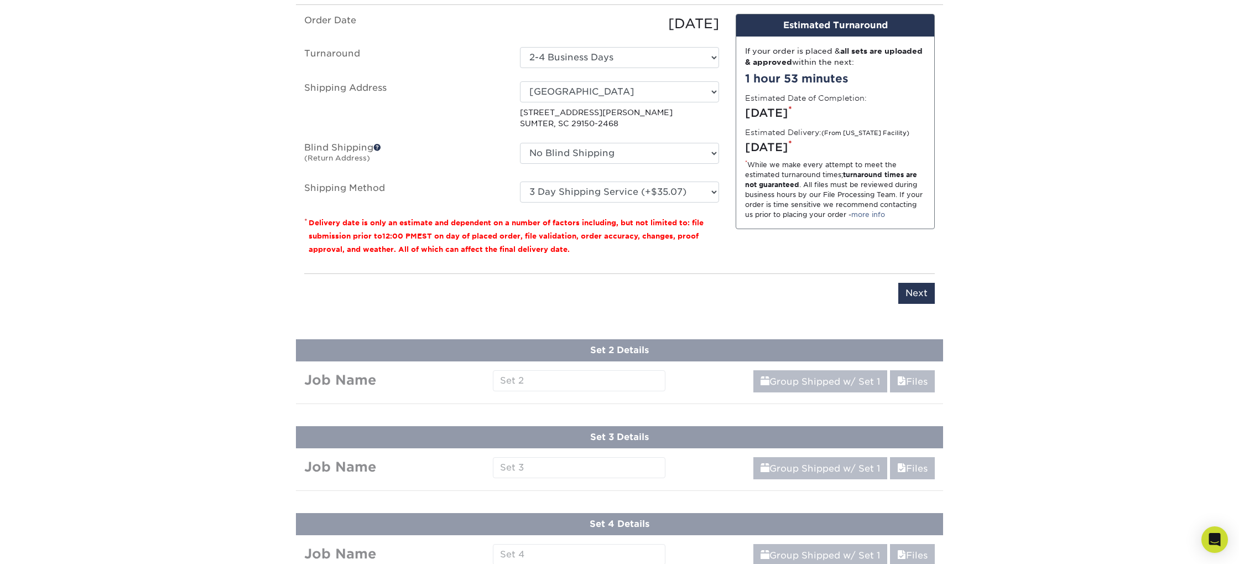
scroll to position [842, 0]
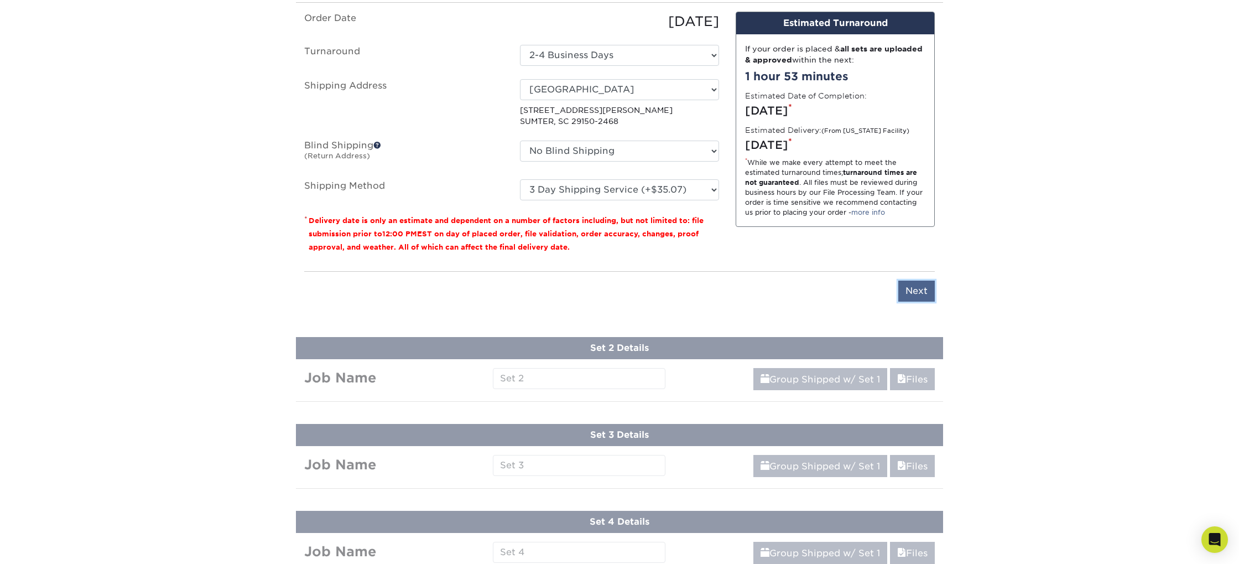
click at [925, 292] on input "Next" at bounding box center [916, 290] width 37 height 21
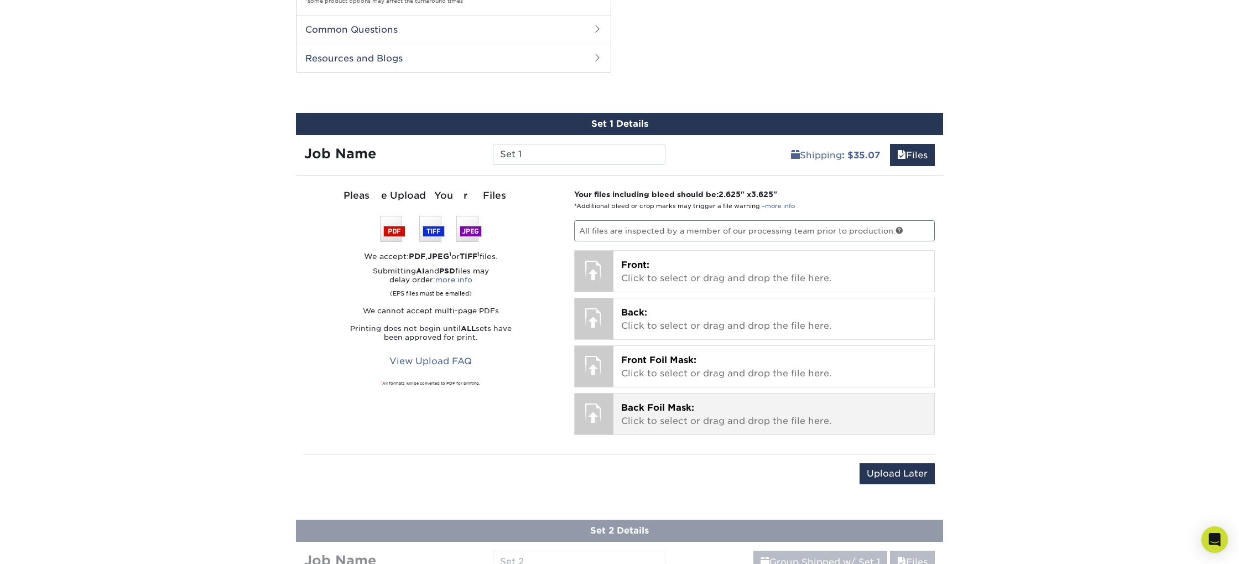
scroll to position [669, 0]
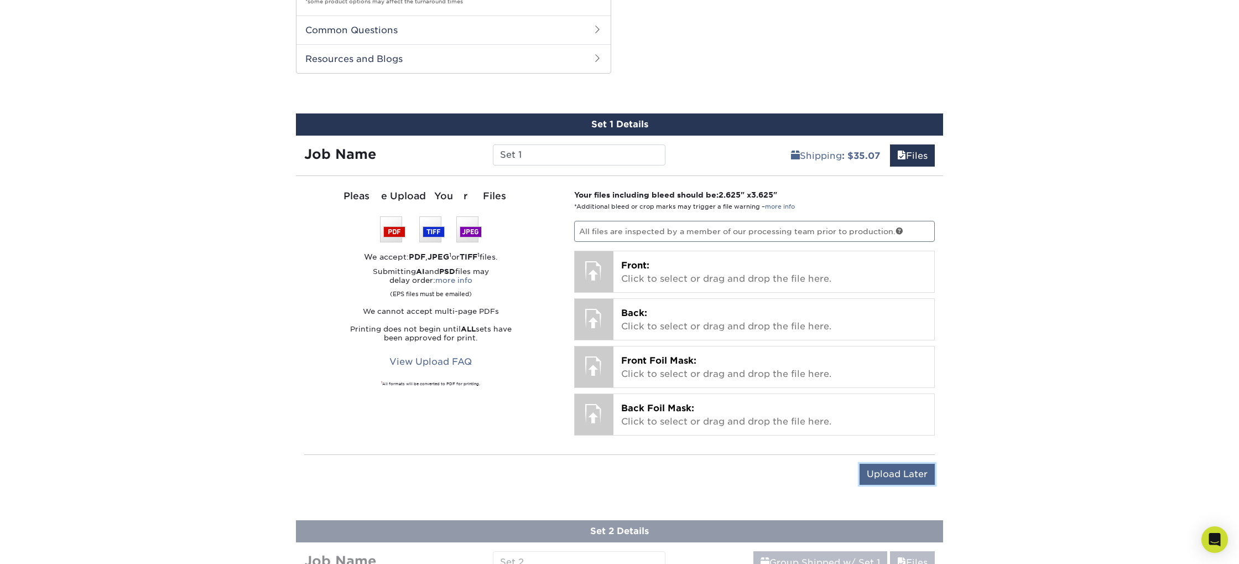
click at [888, 477] on input "Upload Later" at bounding box center [896, 473] width 75 height 21
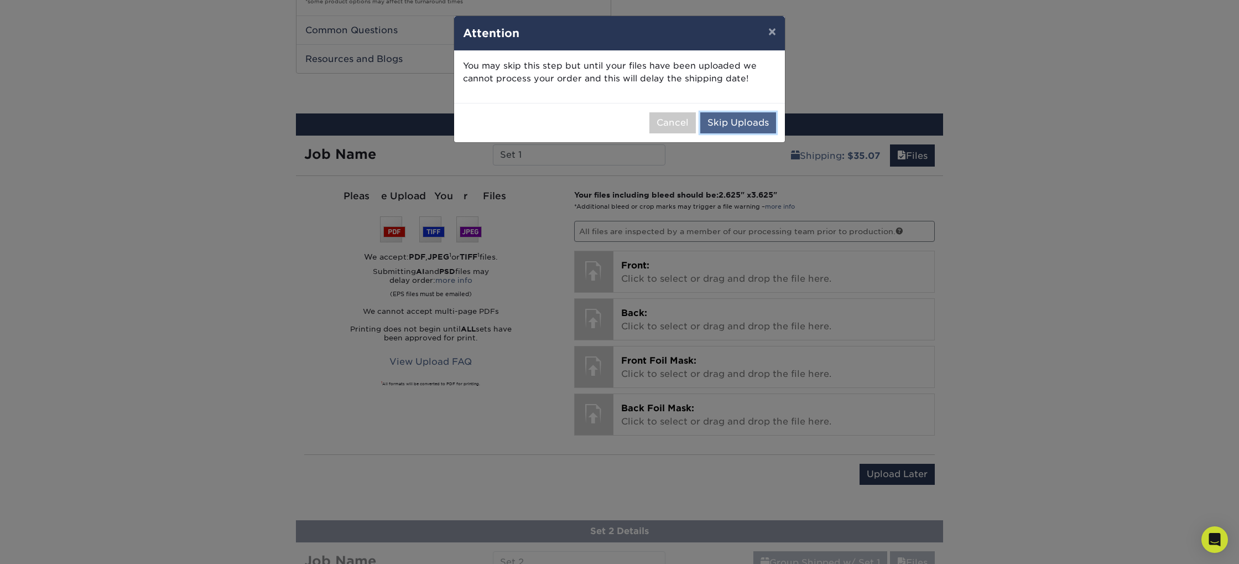
click at [755, 124] on button "Skip Uploads" at bounding box center [738, 122] width 76 height 21
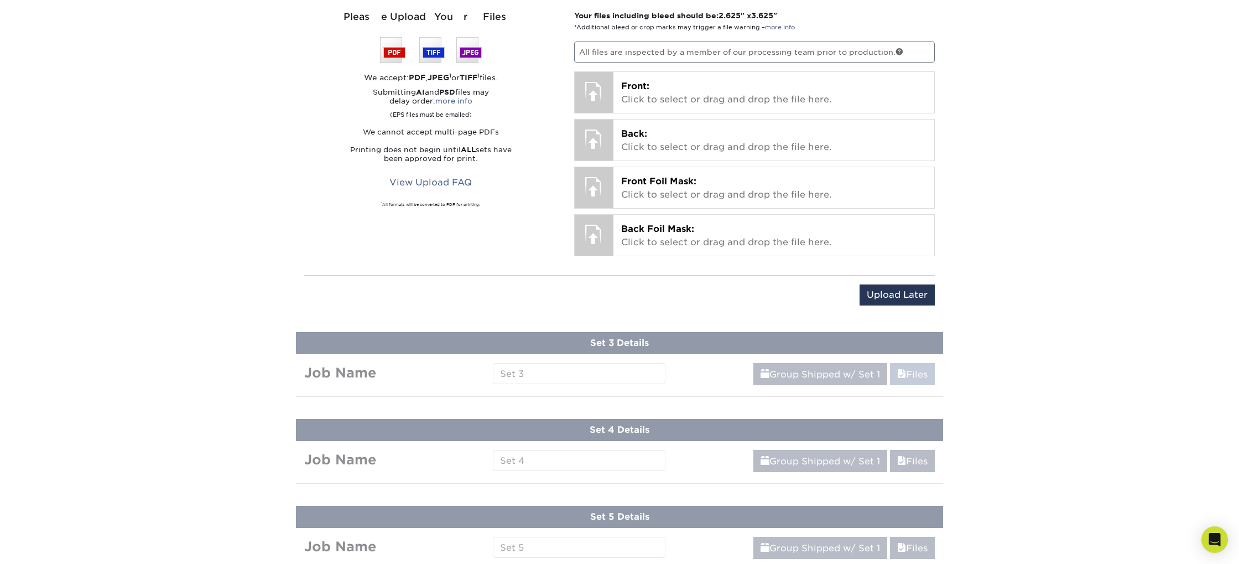
scroll to position [1046, 0]
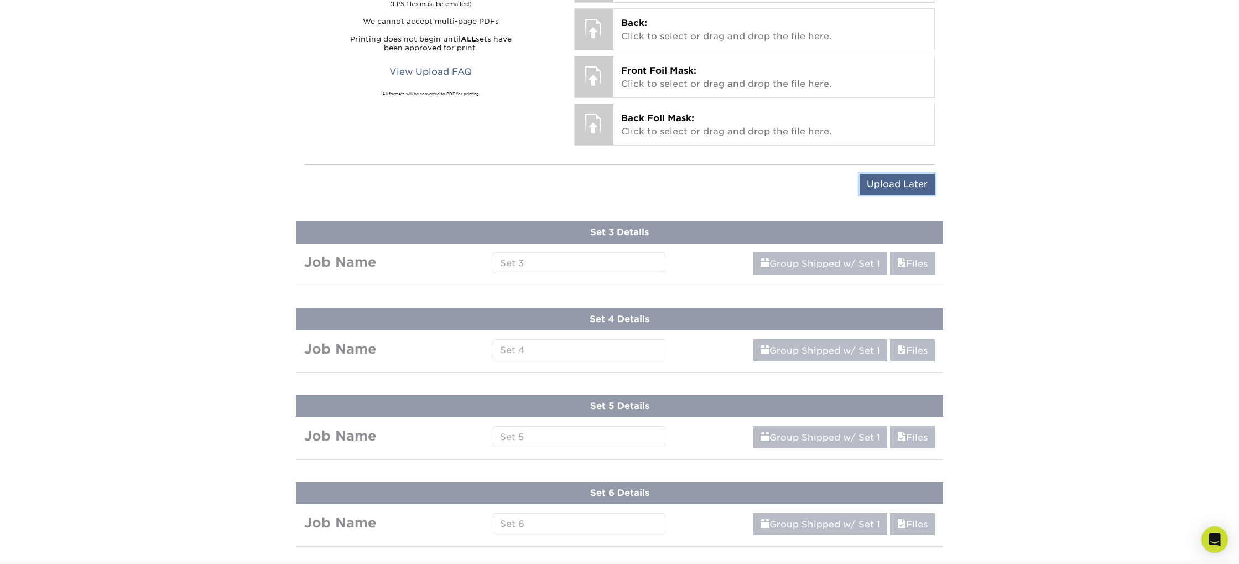
click at [887, 179] on input "Upload Later" at bounding box center [896, 184] width 75 height 21
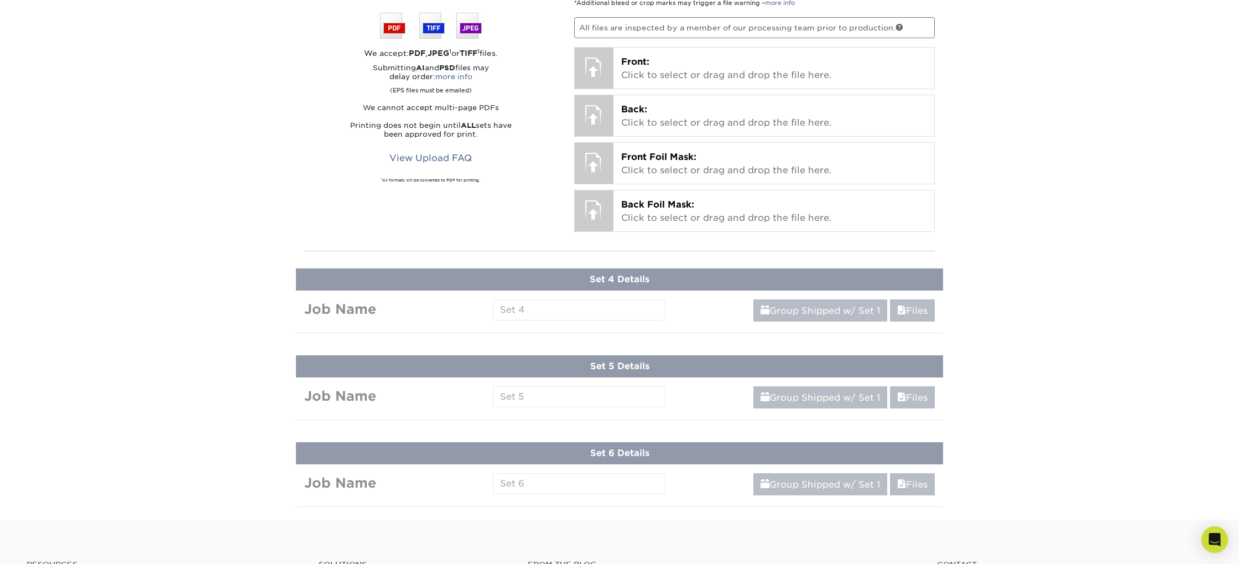
scroll to position [713, 0]
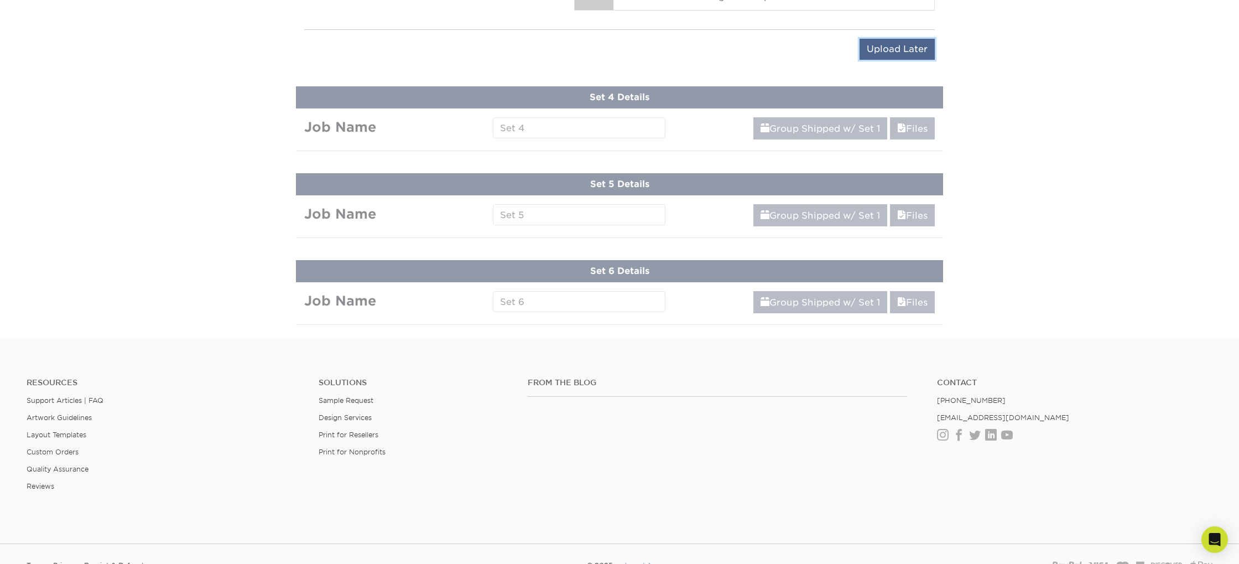
click at [897, 58] on input "Upload Later" at bounding box center [896, 49] width 75 height 21
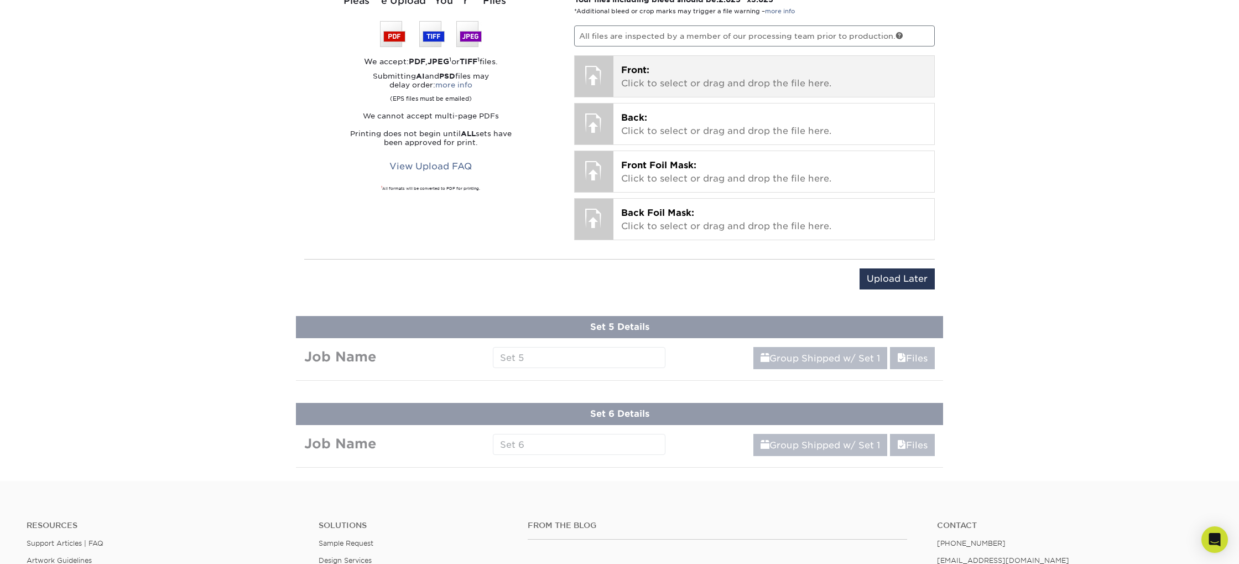
scroll to position [1149, 0]
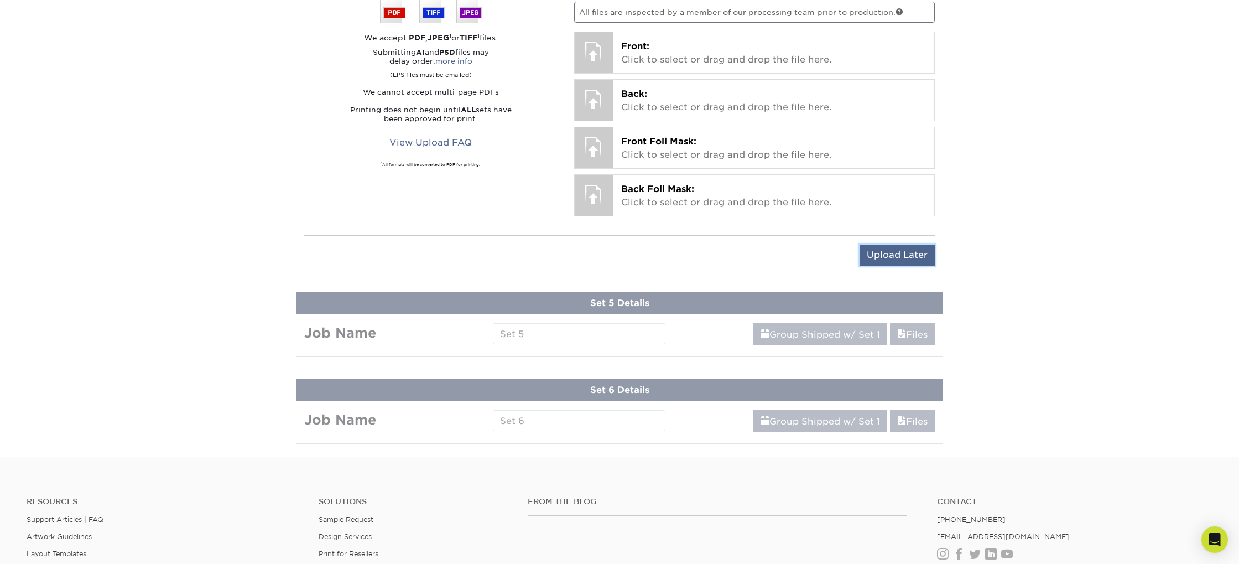
click at [894, 258] on input "Upload Later" at bounding box center [896, 254] width 75 height 21
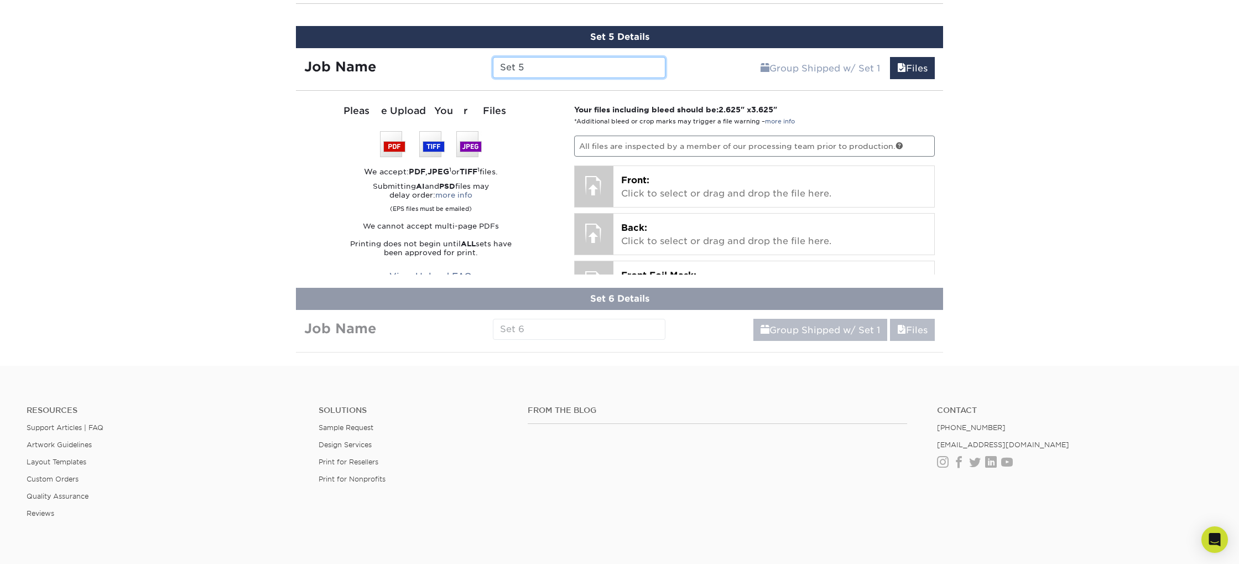
scroll to position [1148, 0]
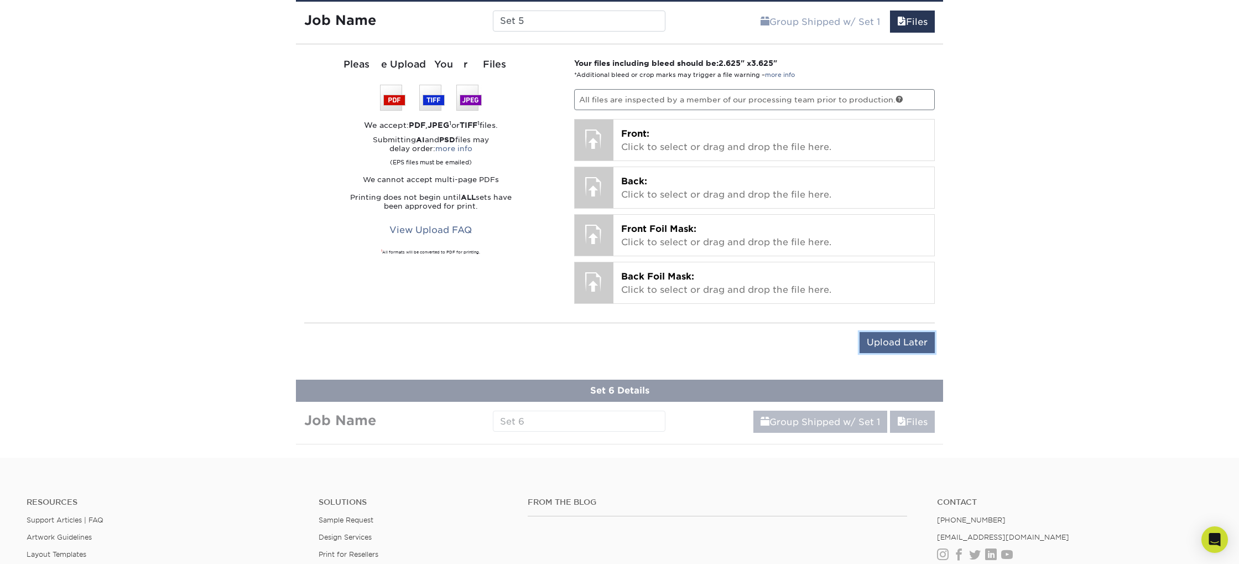
click at [896, 342] on input "Upload Later" at bounding box center [896, 342] width 75 height 21
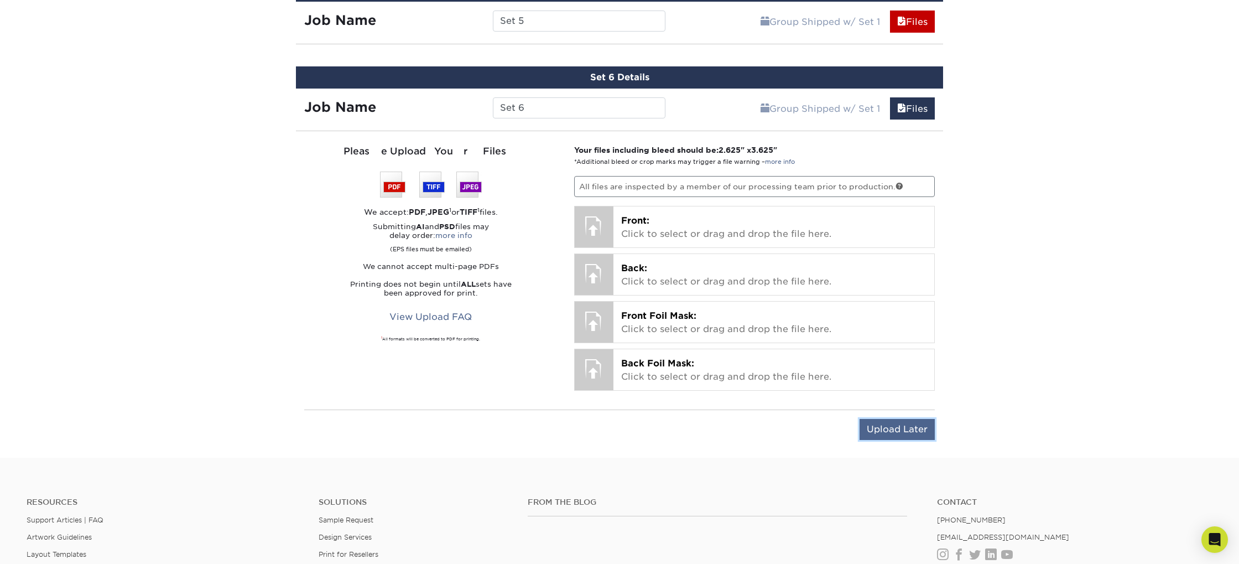
click at [893, 430] on input "Upload Later" at bounding box center [896, 429] width 75 height 21
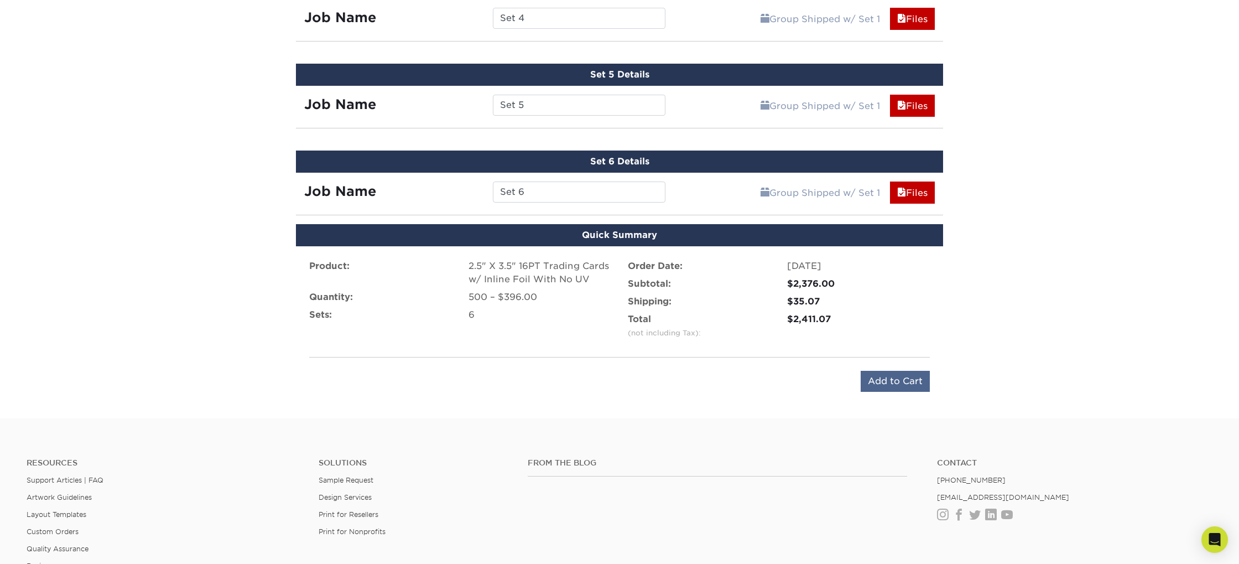
scroll to position [1065, 0]
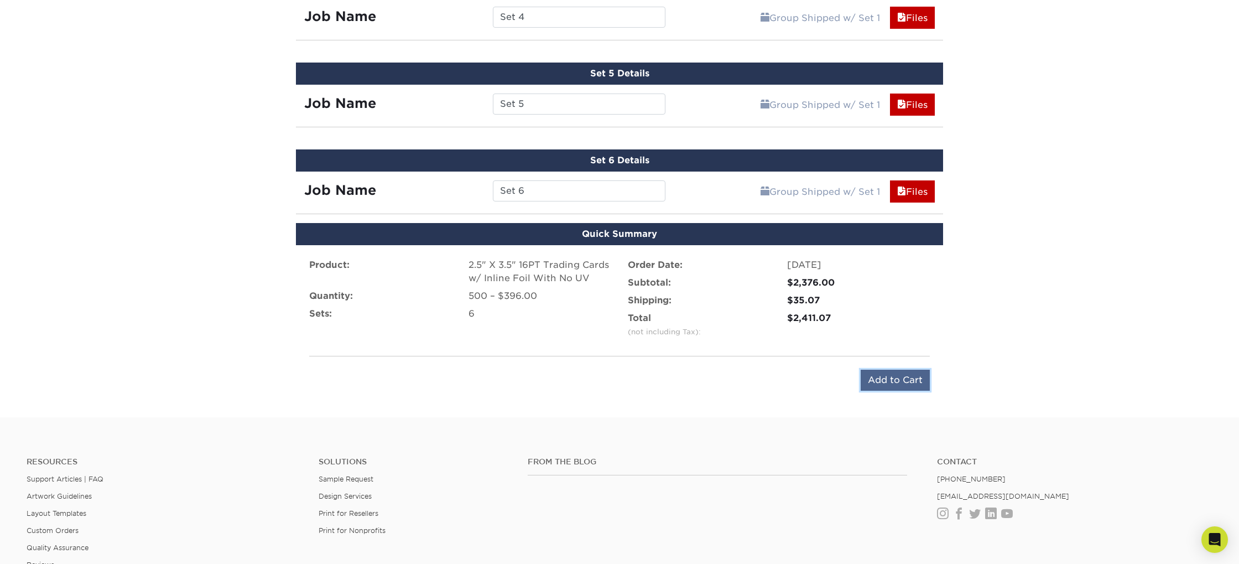
click at [900, 375] on input "Add to Cart" at bounding box center [895, 379] width 69 height 21
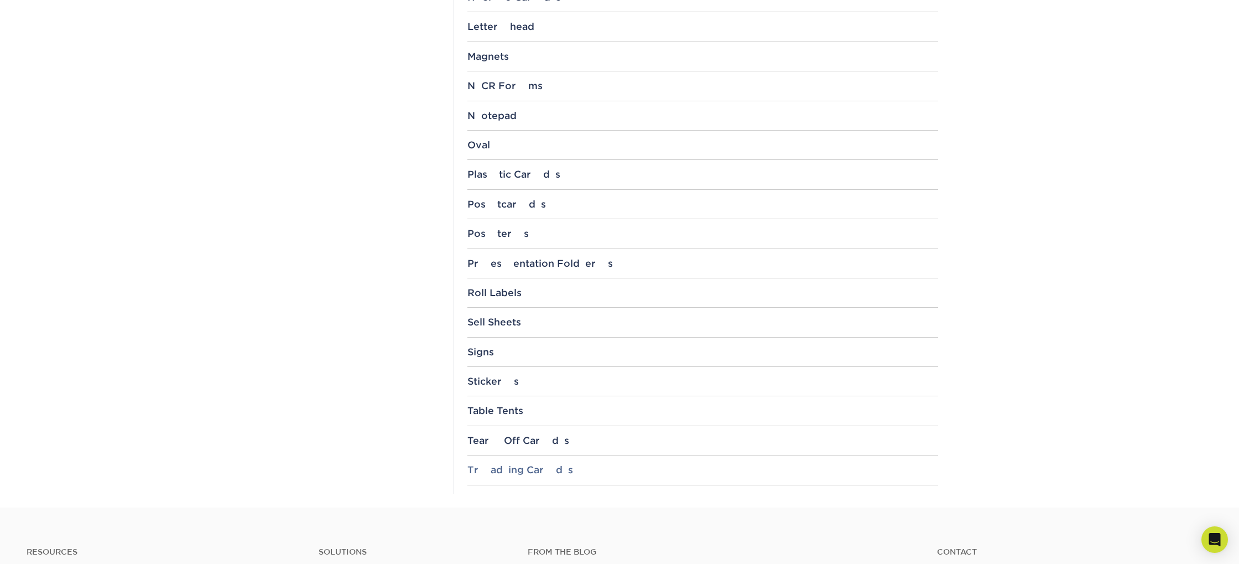
scroll to position [1019, 0]
click at [524, 466] on div "Trading Cards" at bounding box center [702, 467] width 471 height 11
click at [489, 498] on link "3.5" x 2.5"" at bounding box center [496, 497] width 41 height 9
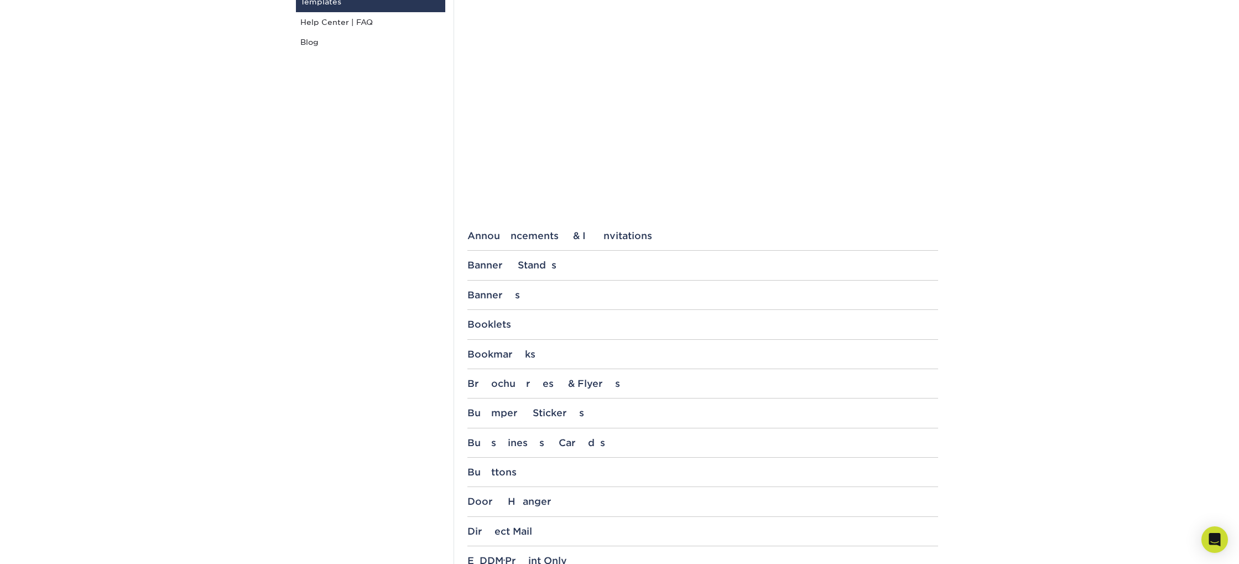
scroll to position [0, 0]
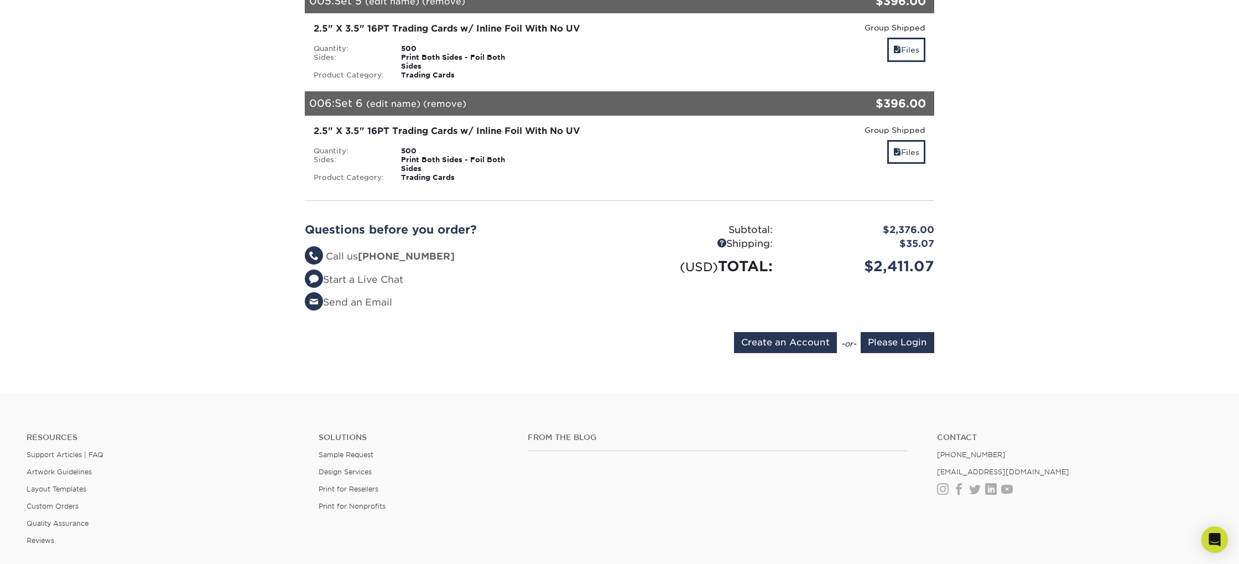
scroll to position [634, 0]
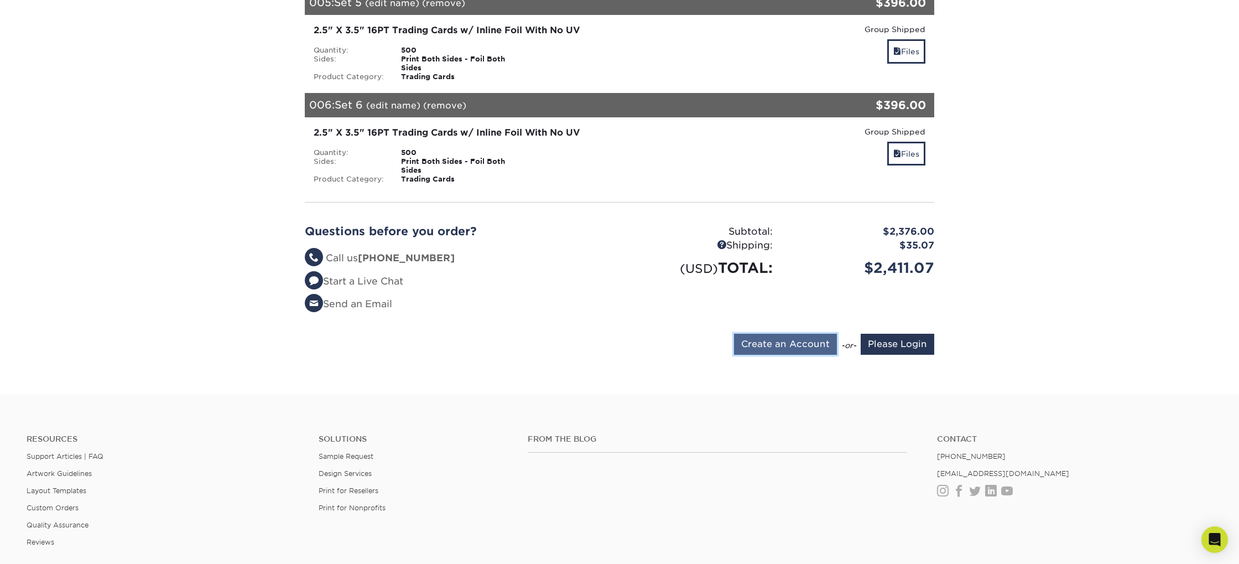
click at [805, 341] on input "Create an Account" at bounding box center [785, 343] width 103 height 21
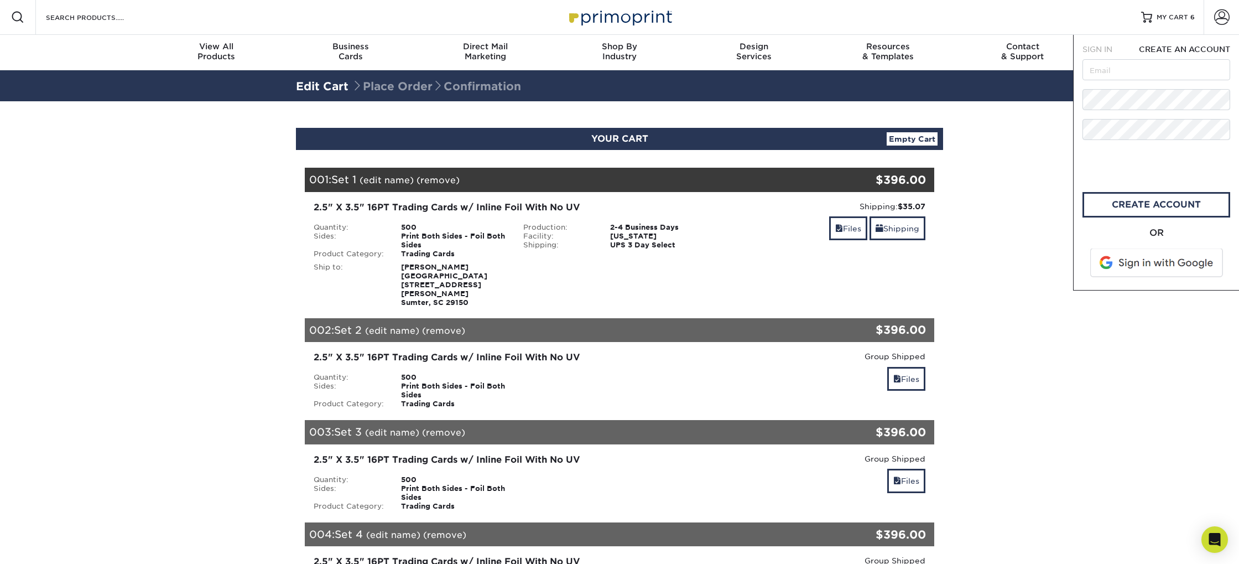
scroll to position [0, 0]
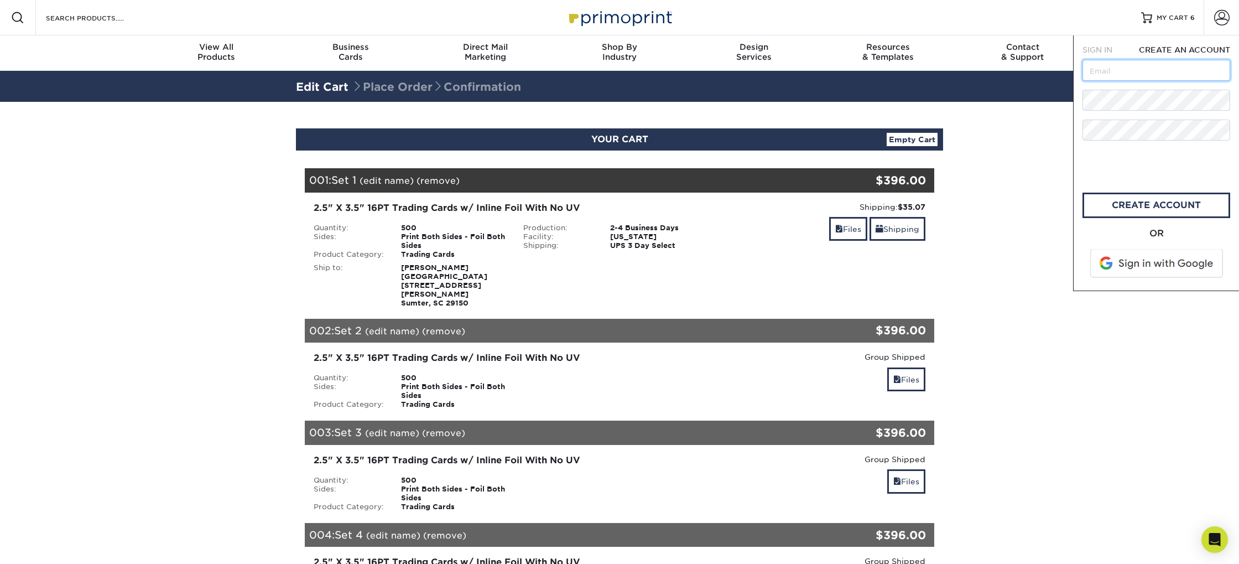
click at [1115, 74] on input "text" at bounding box center [1156, 70] width 148 height 21
click at [1033, 205] on section "YOUR CART Empty Cart Your Cart is Empty Account Login Create Account Contact Us…" at bounding box center [619, 565] width 1239 height 926
